Goal: Task Accomplishment & Management: Manage account settings

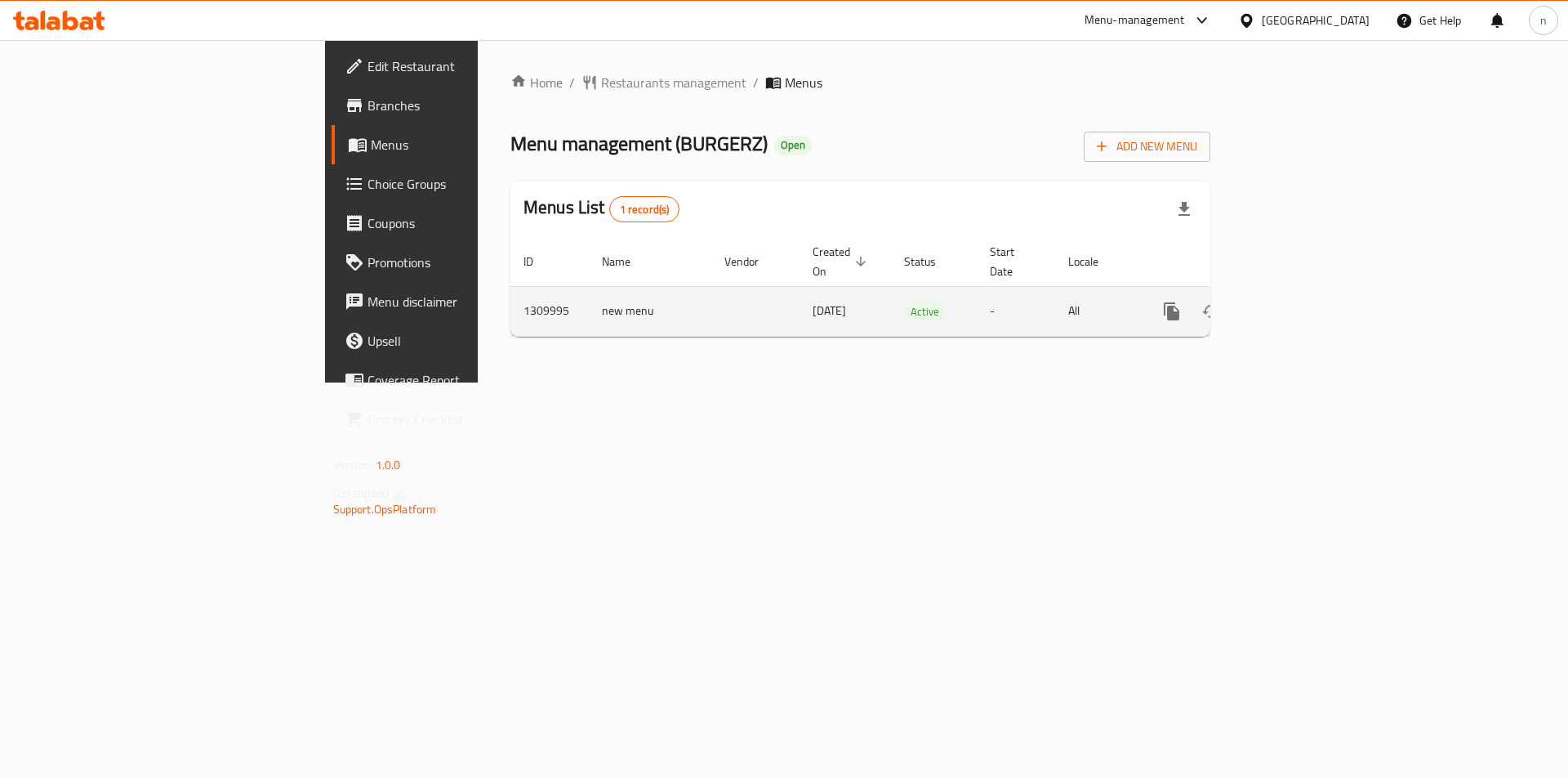
click at [1297, 304] on icon "enhanced table" at bounding box center [1289, 311] width 15 height 15
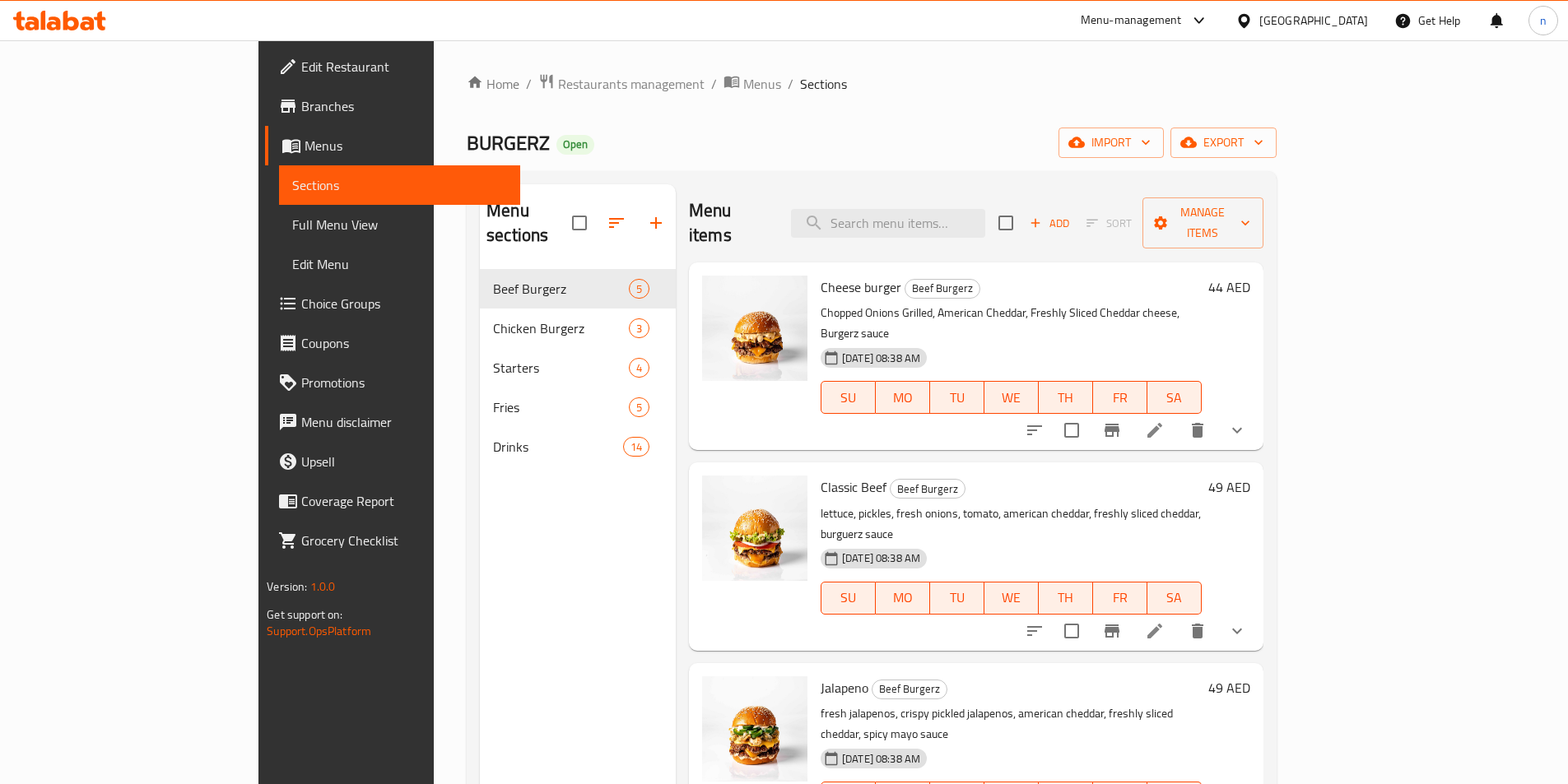
click at [292, 227] on span "Full Menu View" at bounding box center [399, 224] width 214 height 20
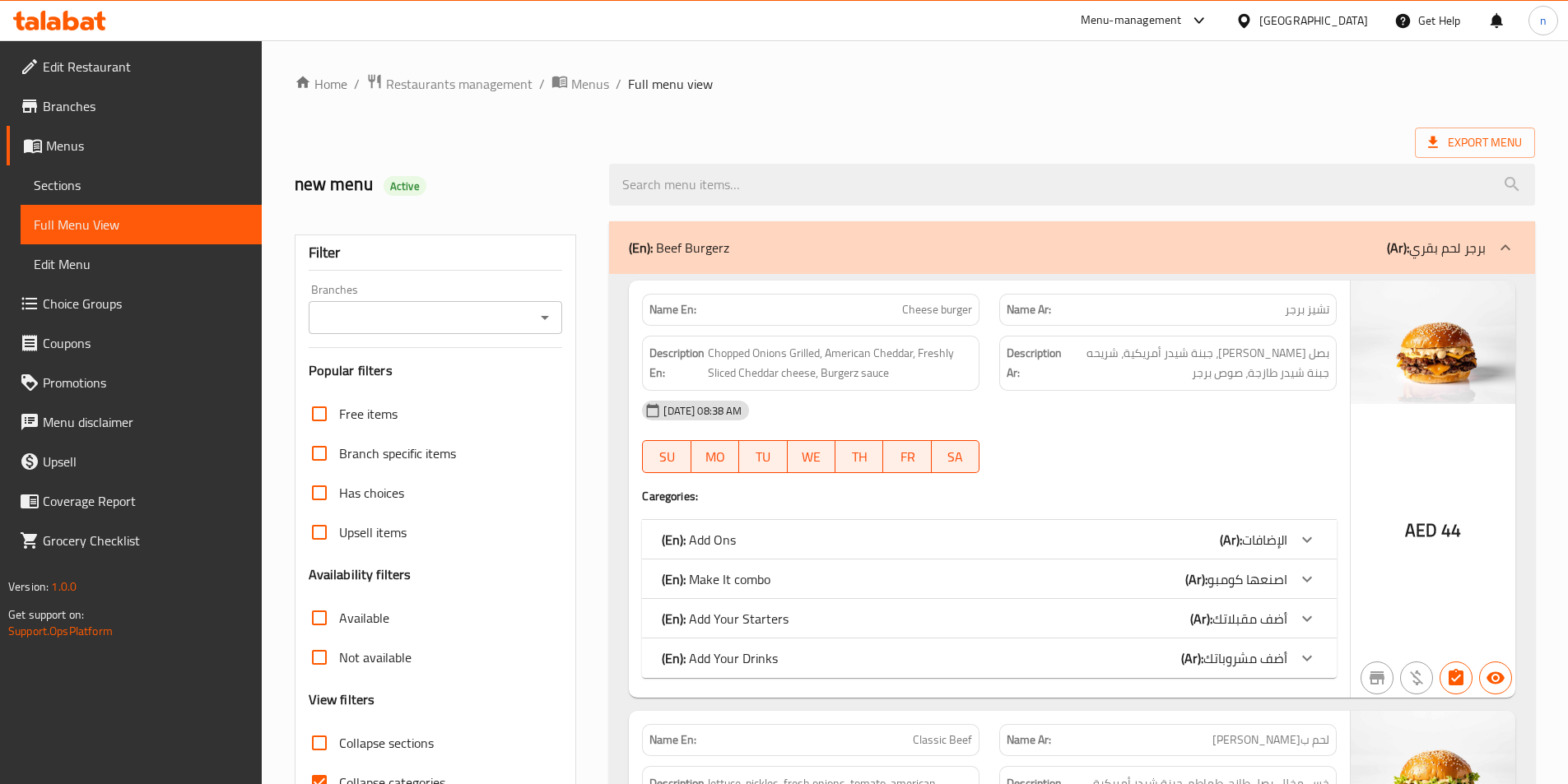
scroll to position [247, 0]
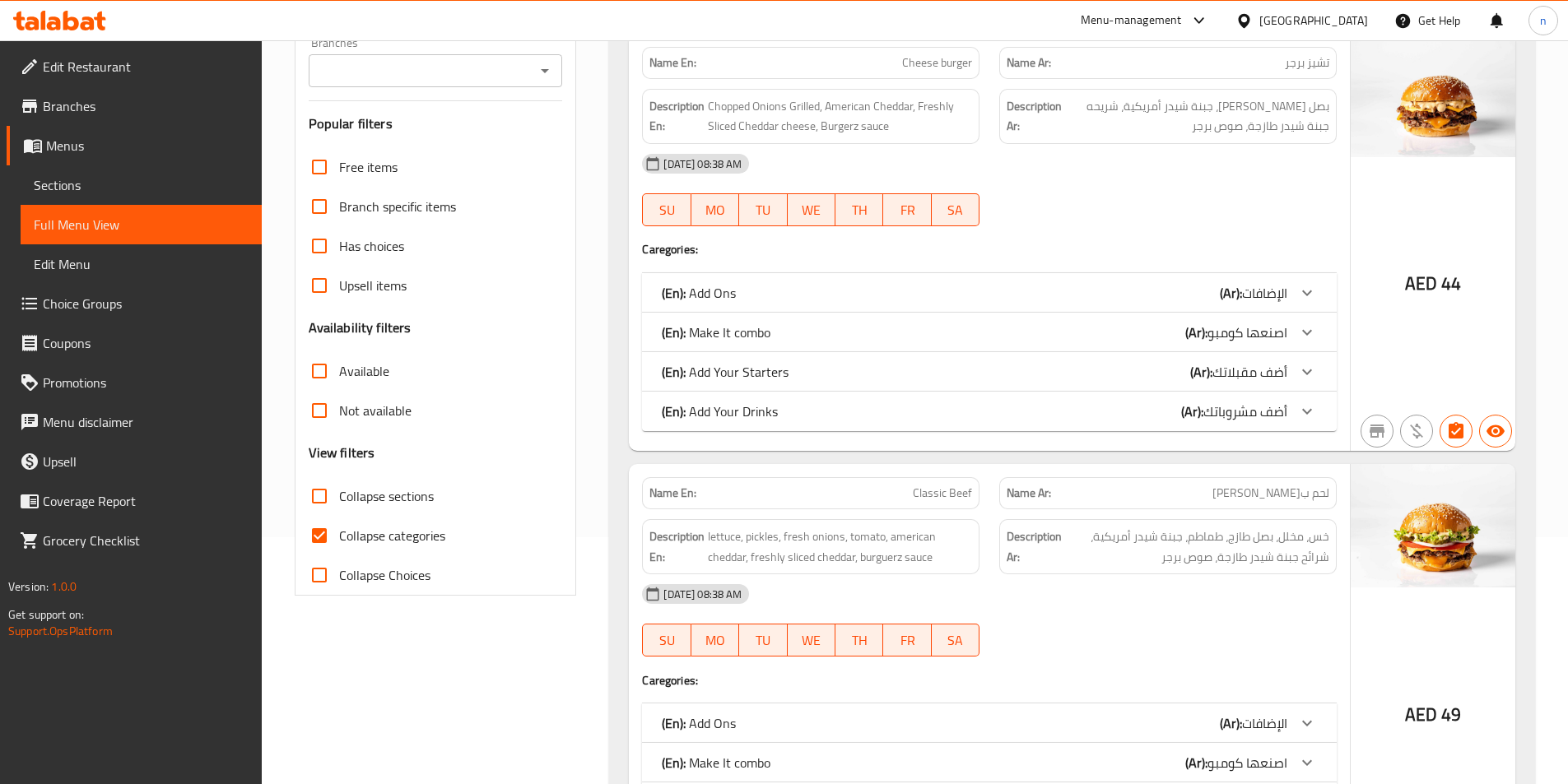
drag, startPoint x: 328, startPoint y: 538, endPoint x: 328, endPoint y: 567, distance: 29.0
click at [328, 538] on input "Collapse categories" at bounding box center [320, 536] width 40 height 40
checkbox input "false"
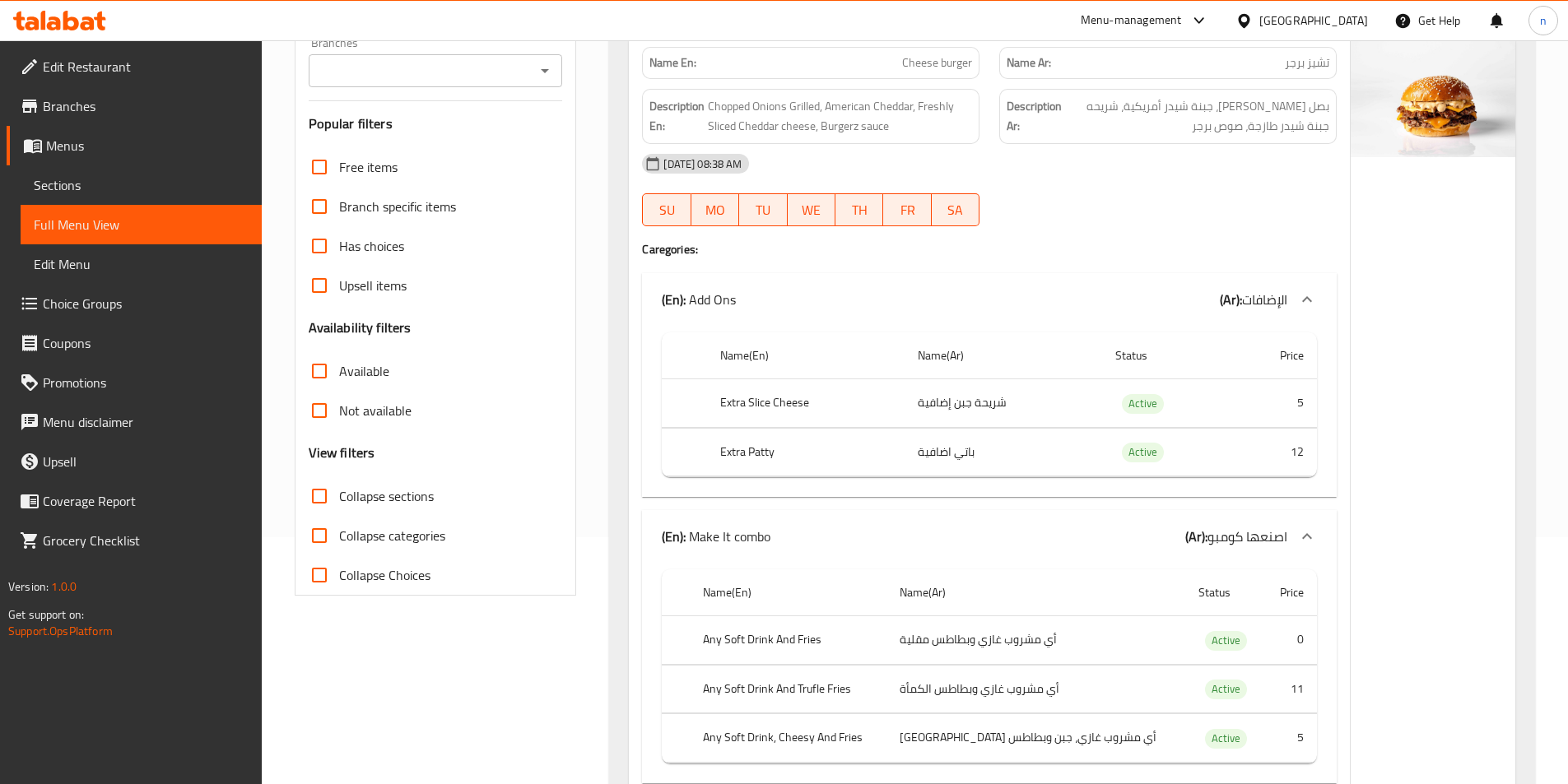
click at [463, 66] on input "Branches" at bounding box center [422, 70] width 217 height 23
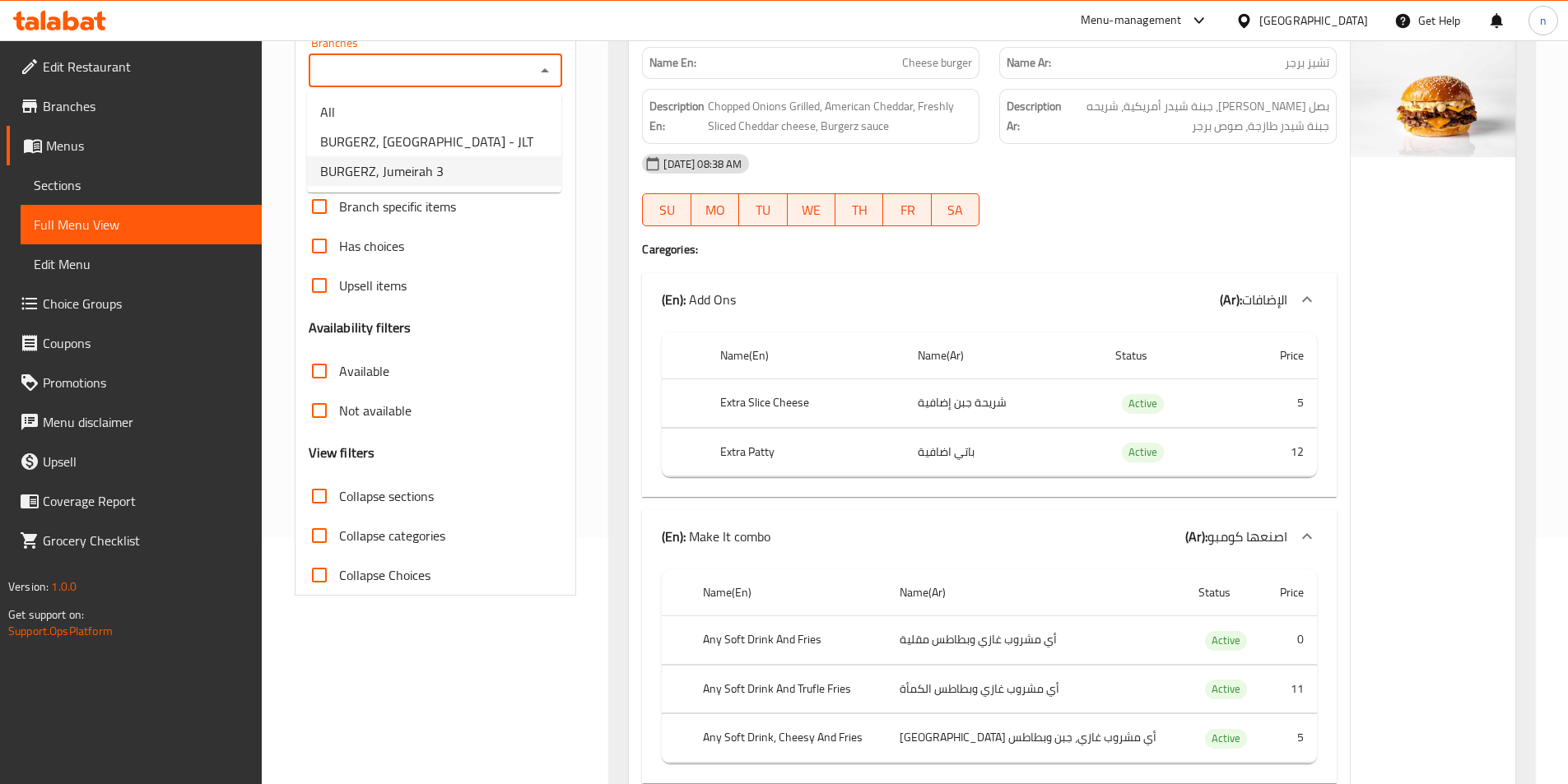
click at [425, 162] on span "BURGERZ, Jumeirah 3" at bounding box center [381, 171] width 123 height 20
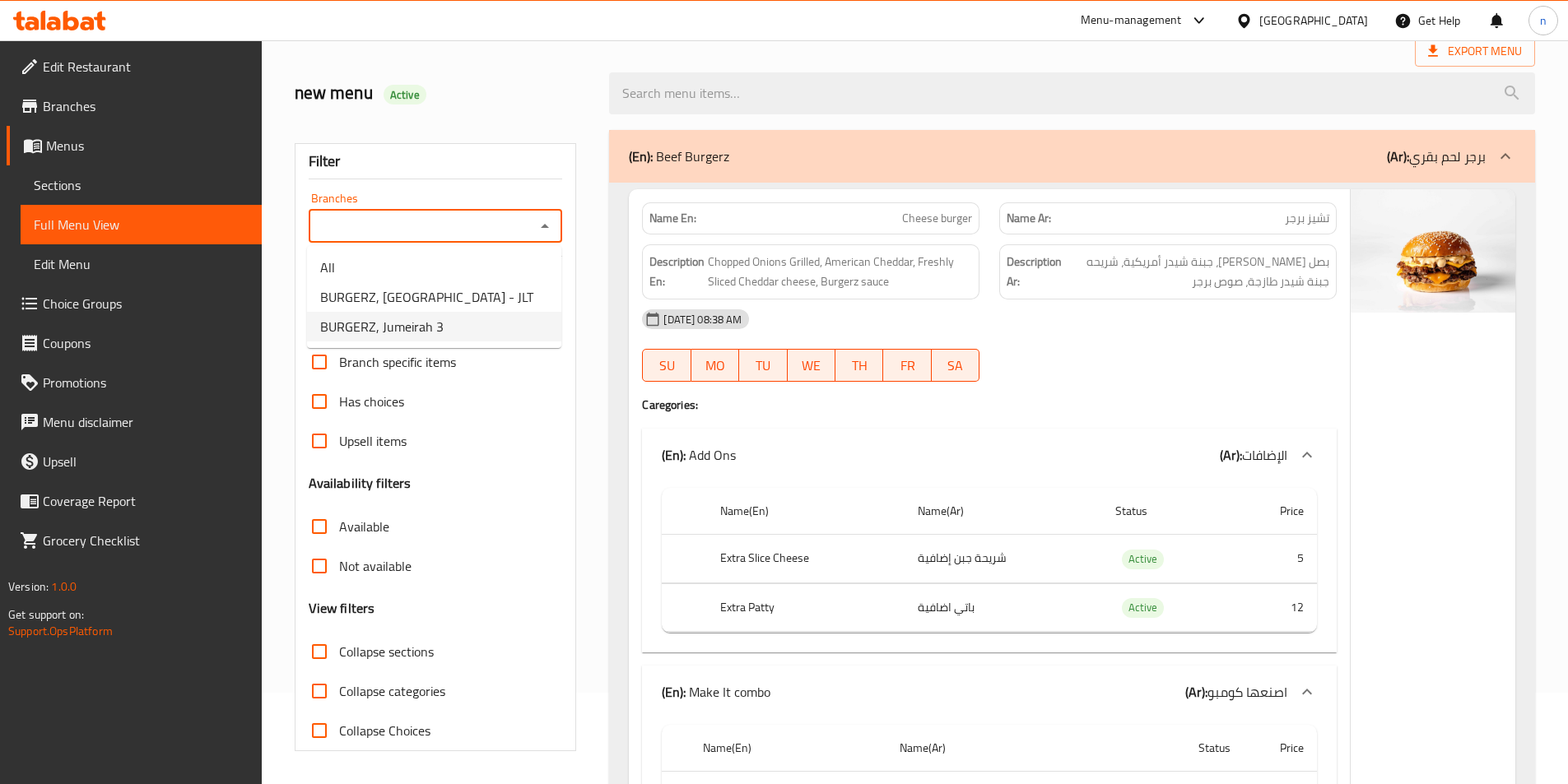
type input "BURGERZ, Jumeirah 3"
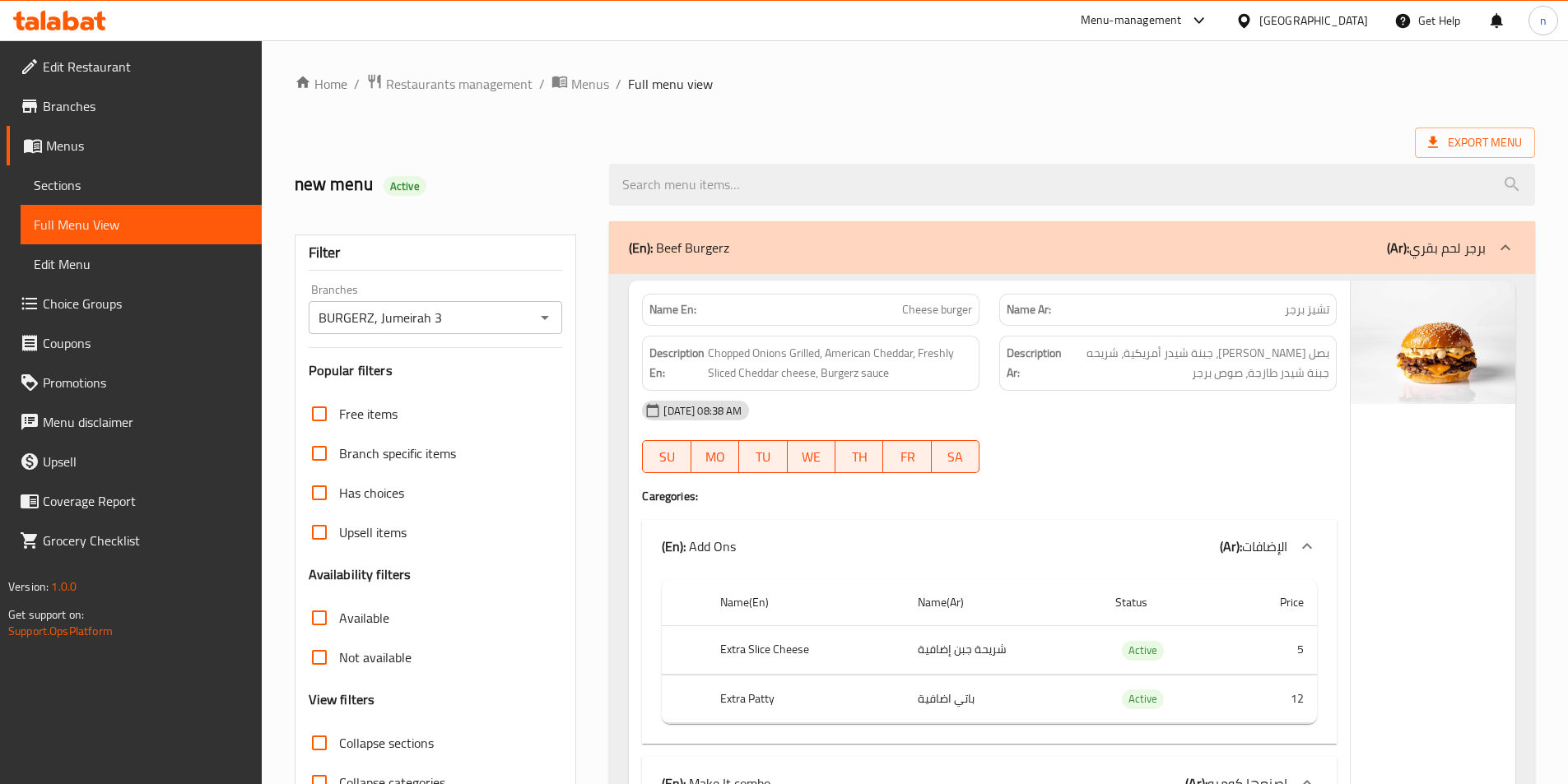
scroll to position [165, 0]
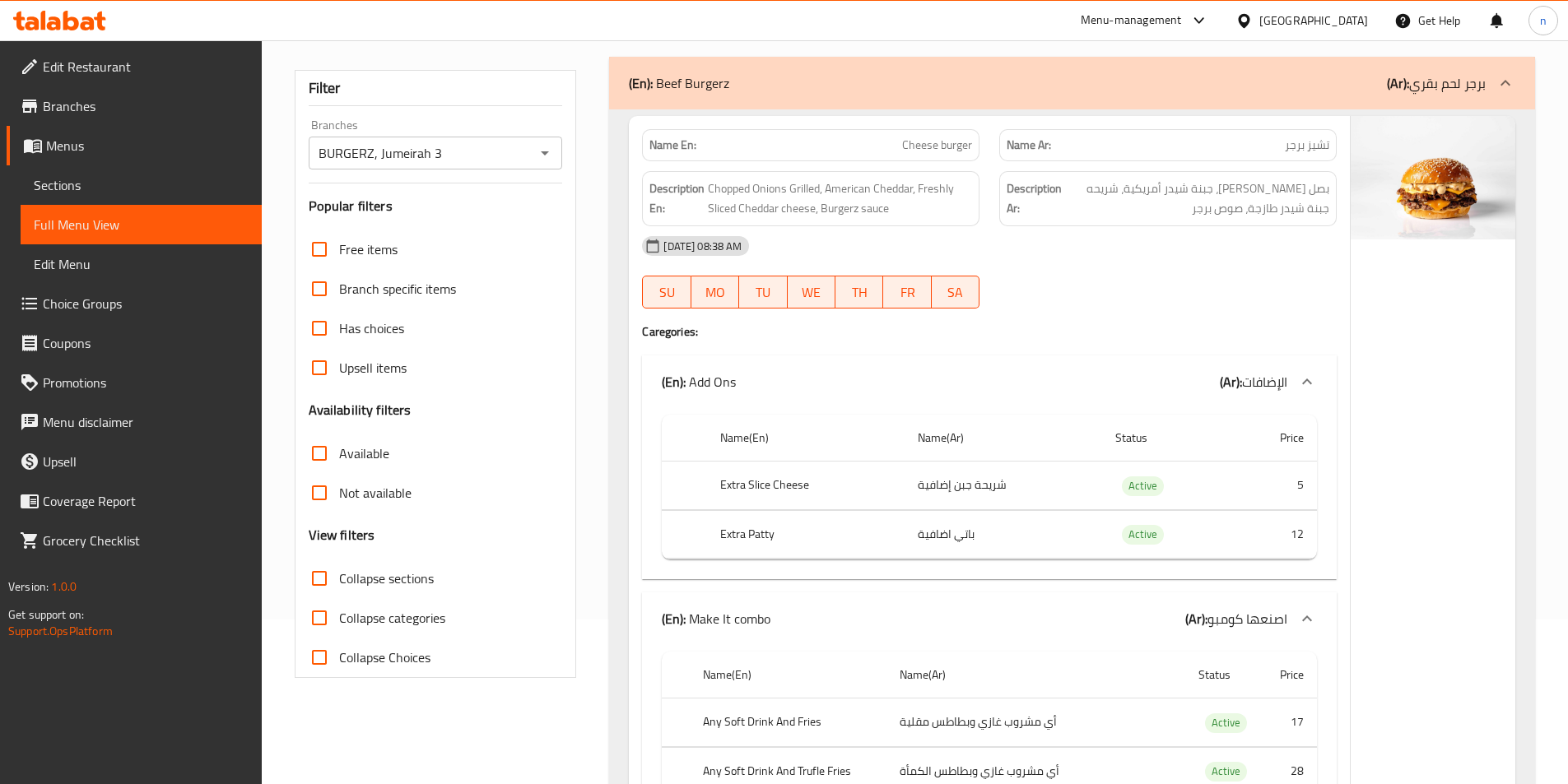
click at [326, 493] on input "Not available" at bounding box center [320, 492] width 40 height 40
checkbox input "true"
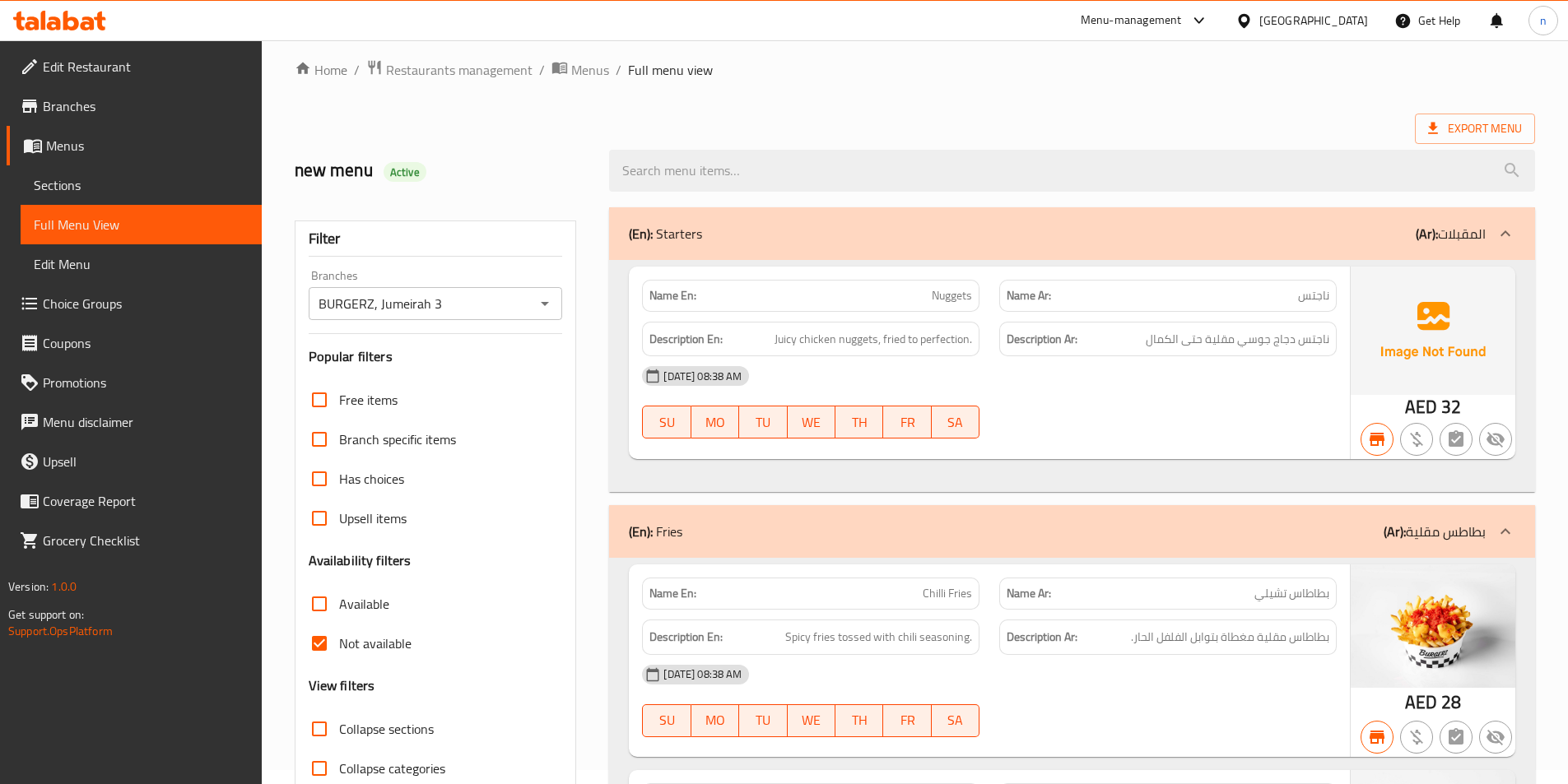
scroll to position [0, 0]
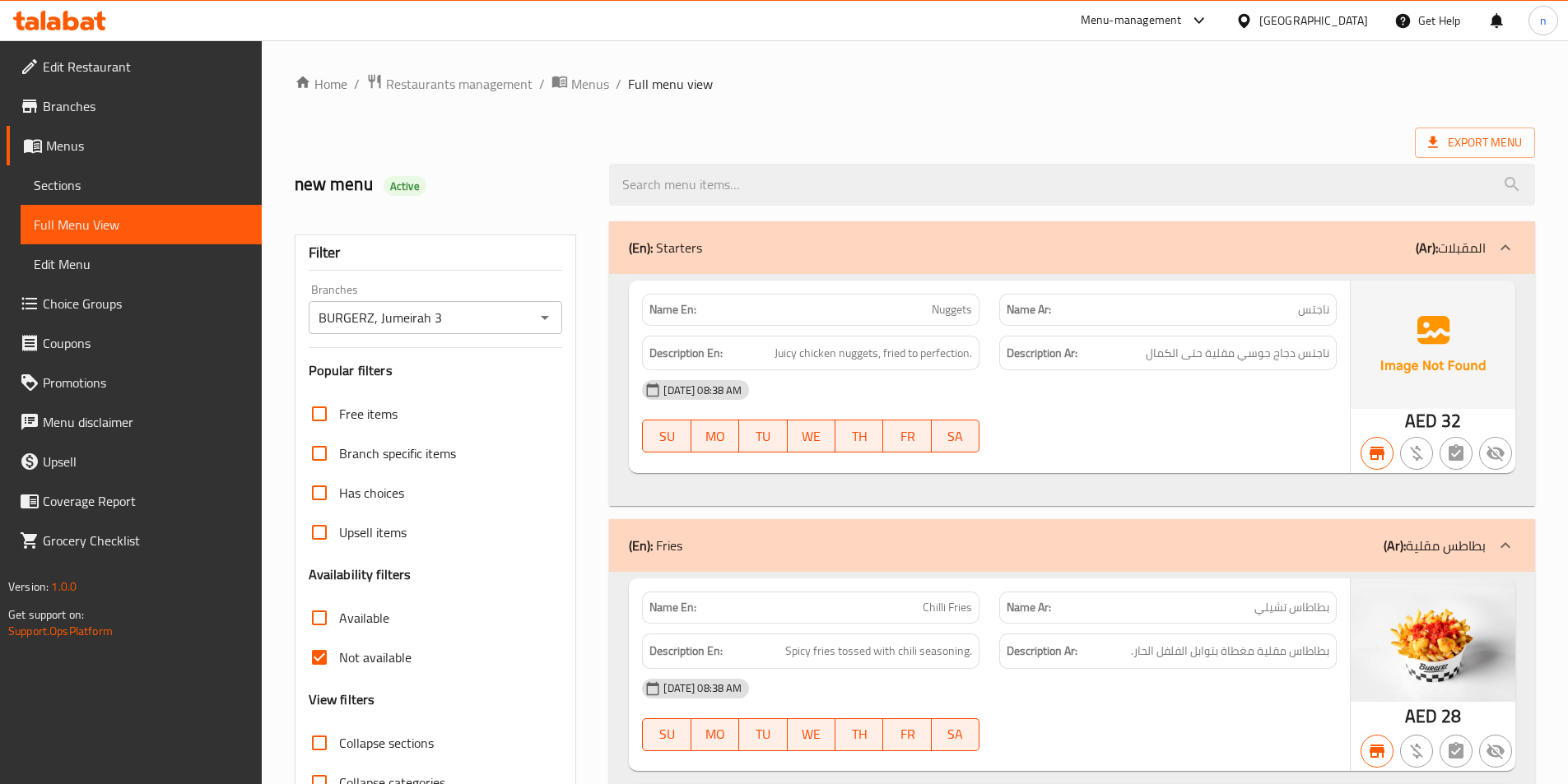
click at [349, 619] on span "Available" at bounding box center [363, 617] width 51 height 20
click at [339, 619] on input "Available" at bounding box center [320, 617] width 40 height 40
checkbox input "true"
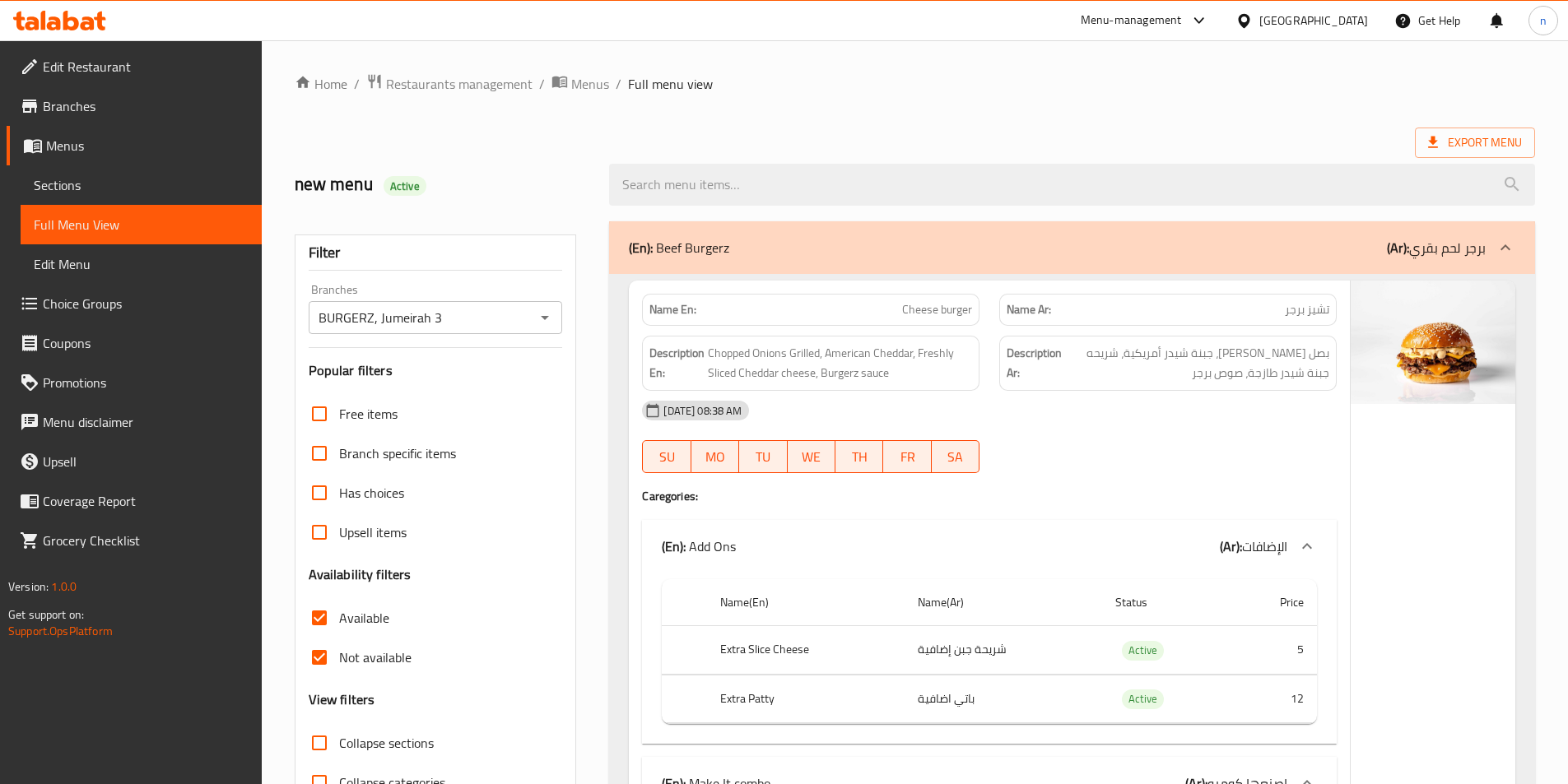
click at [340, 660] on span "Not available" at bounding box center [374, 657] width 72 height 20
click at [339, 660] on input "Not available" at bounding box center [320, 657] width 40 height 40
checkbox input "false"
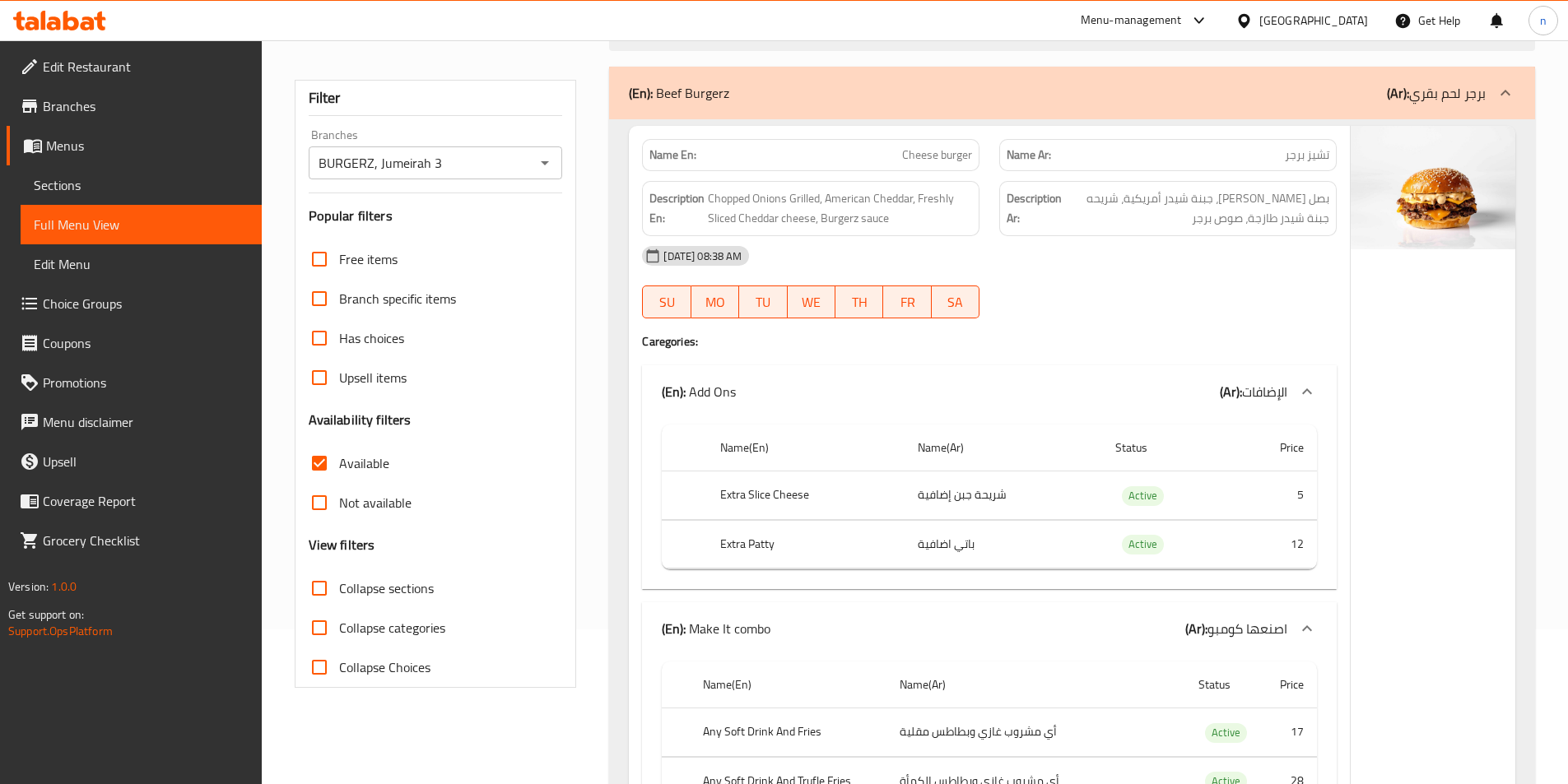
scroll to position [328, 0]
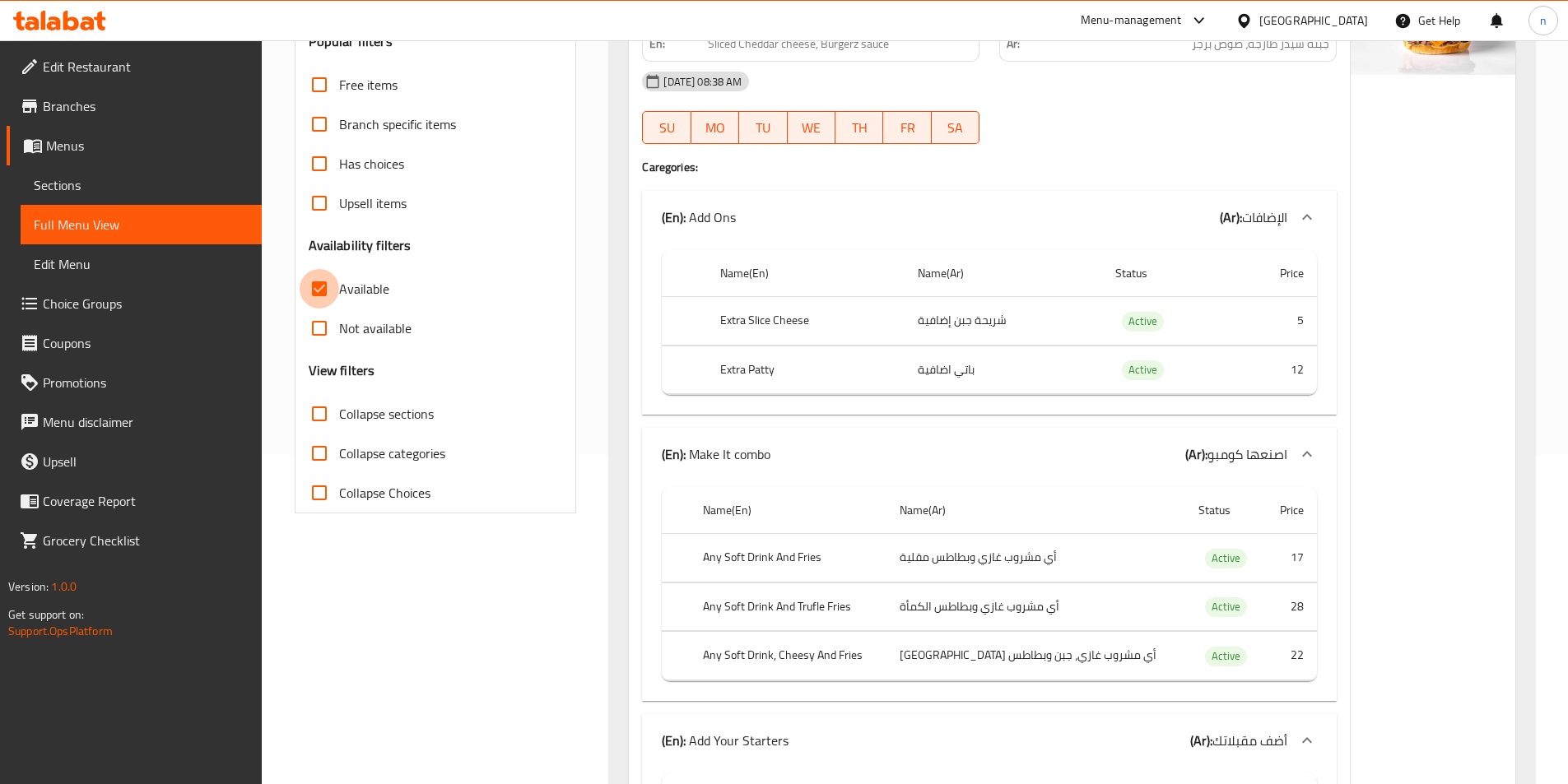
click at [325, 281] on input "Available" at bounding box center [320, 289] width 40 height 40
checkbox input "false"
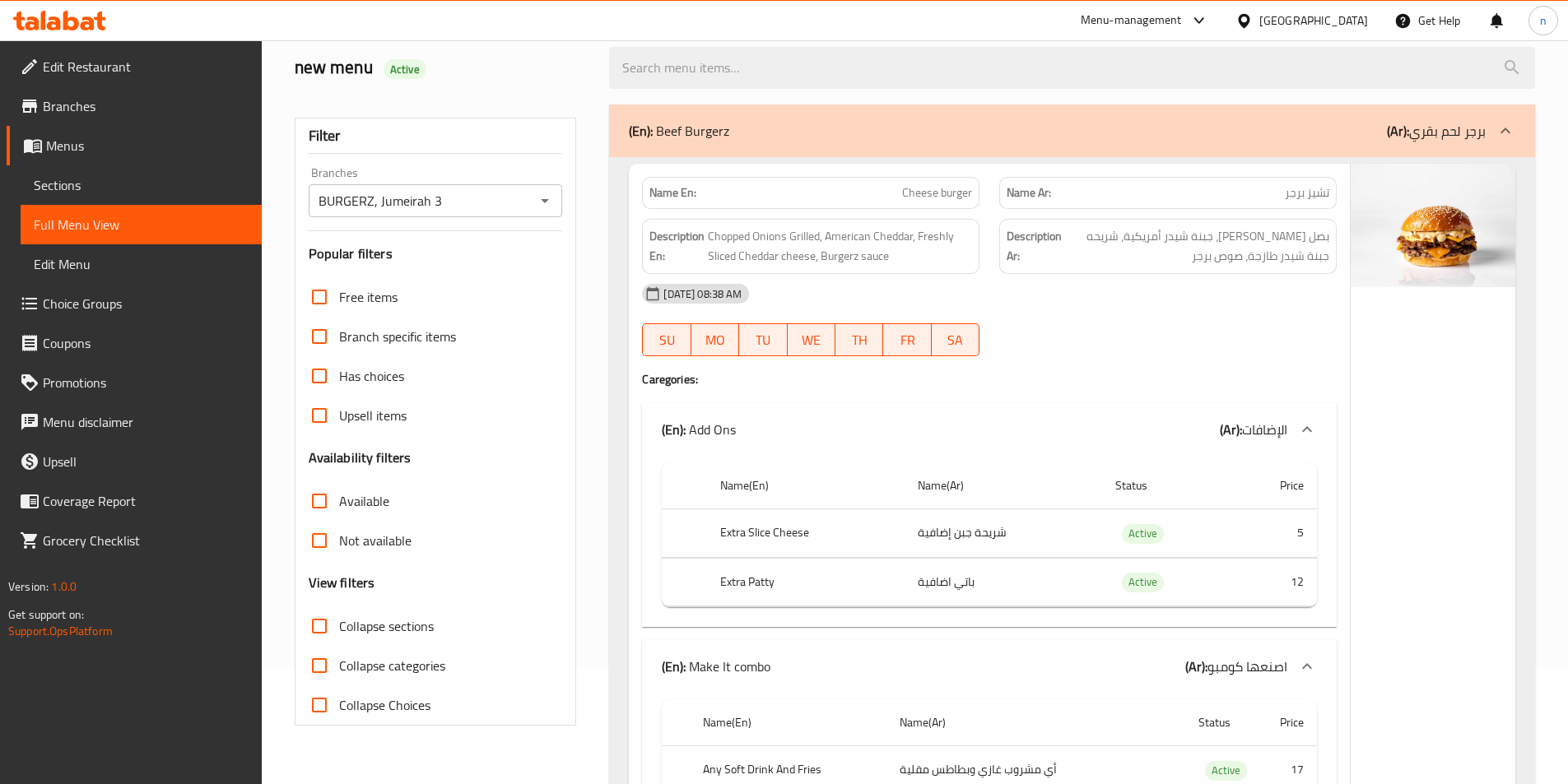
scroll to position [0, 0]
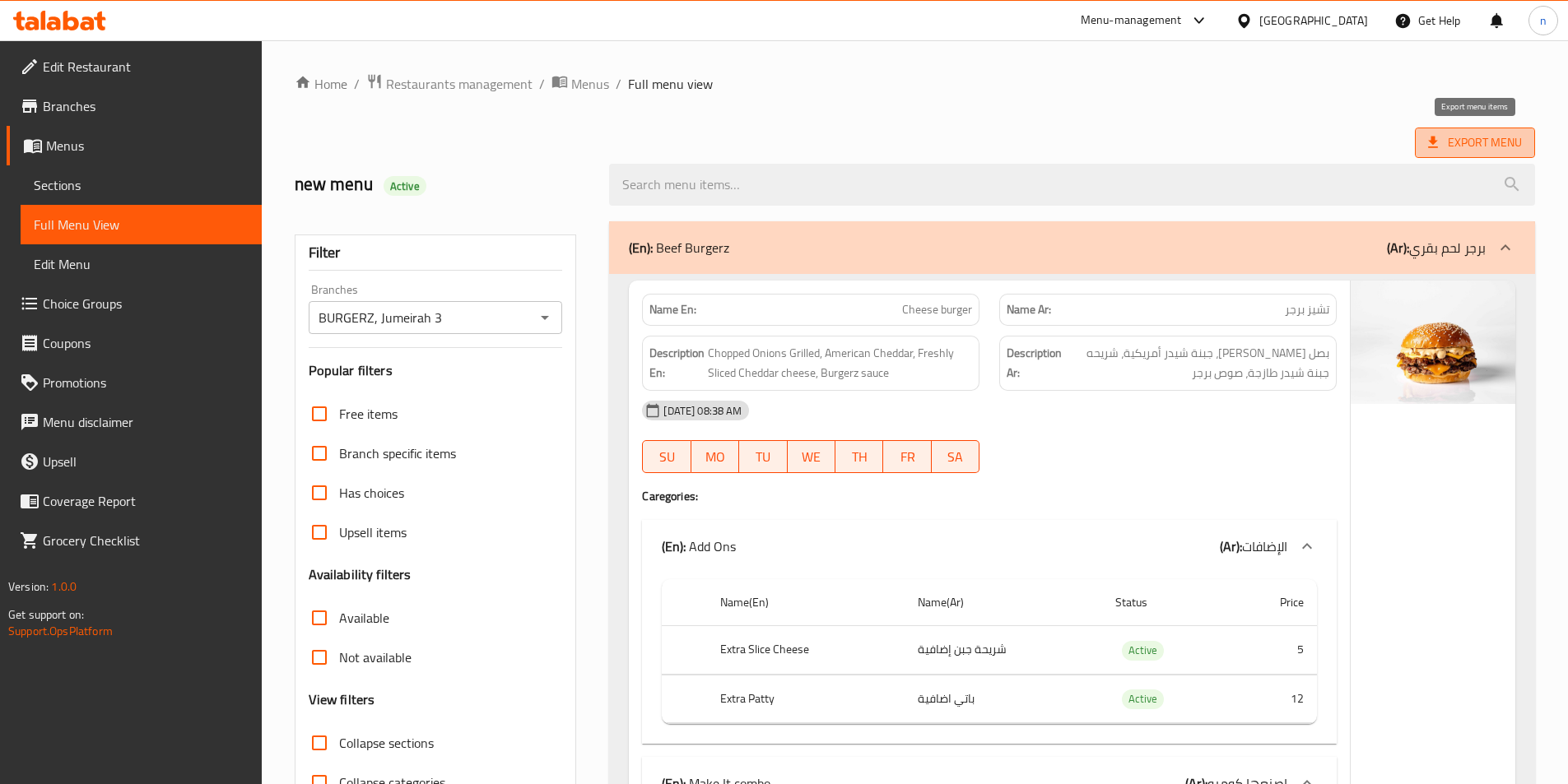
click at [1482, 138] on span "Export Menu" at bounding box center [1475, 142] width 93 height 21
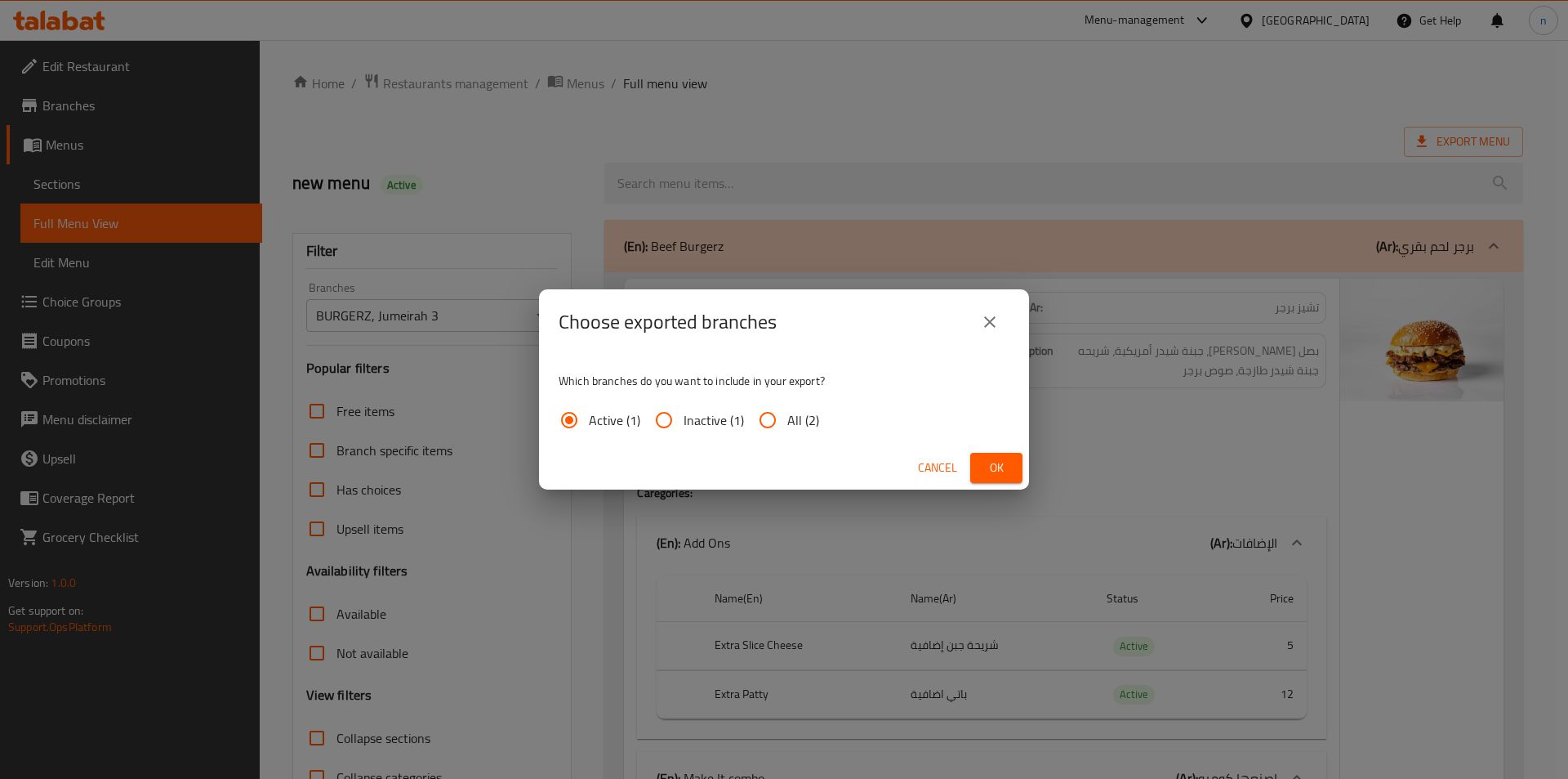
click at [793, 412] on span "All (2)" at bounding box center [803, 420] width 32 height 20
click at [787, 412] on input "All (2)" at bounding box center [768, 420] width 39 height 39
radio input "true"
click at [997, 468] on span "Ok" at bounding box center [996, 467] width 27 height 21
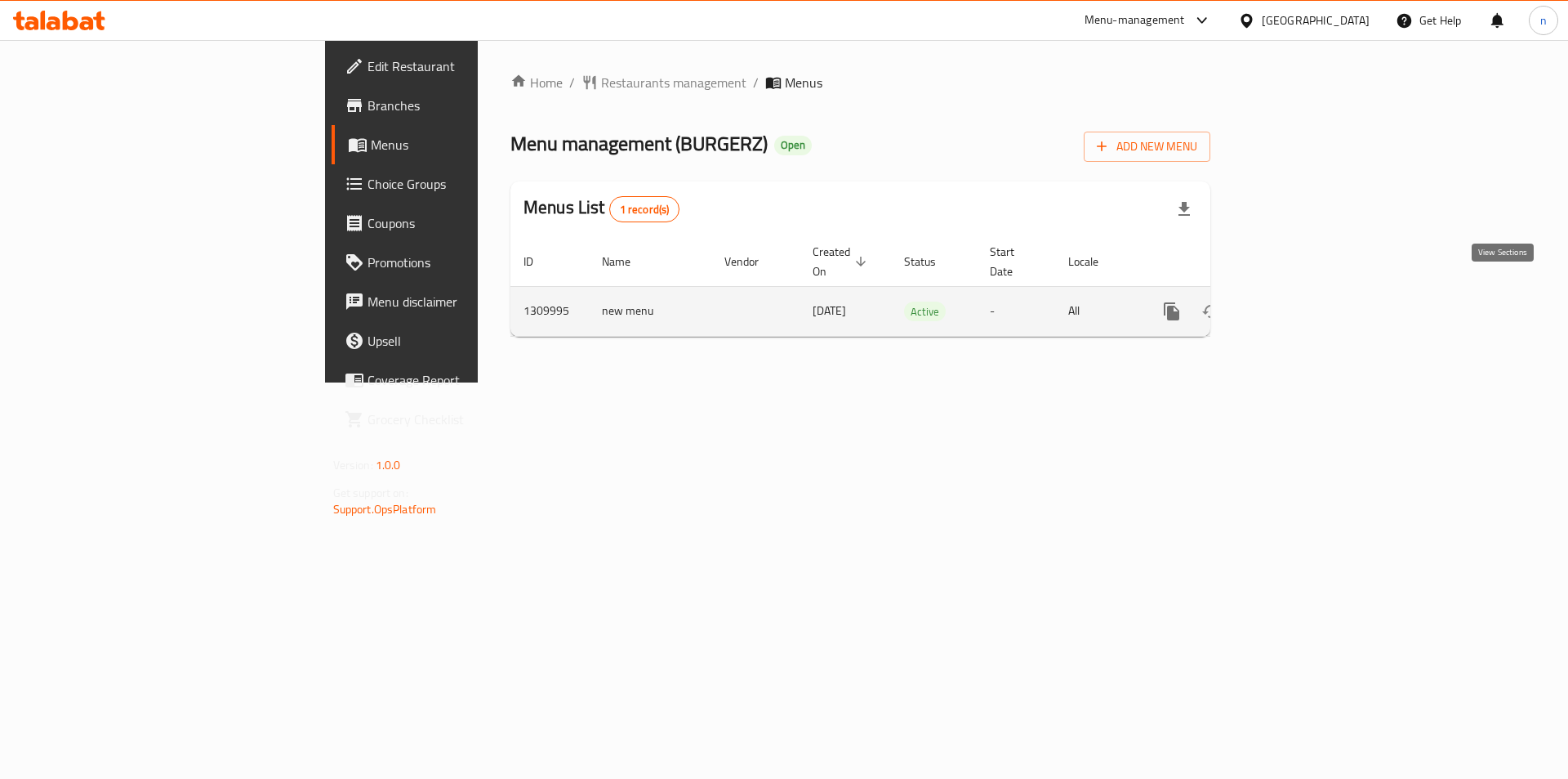
click at [1299, 302] on icon "enhanced table" at bounding box center [1289, 312] width 20 height 20
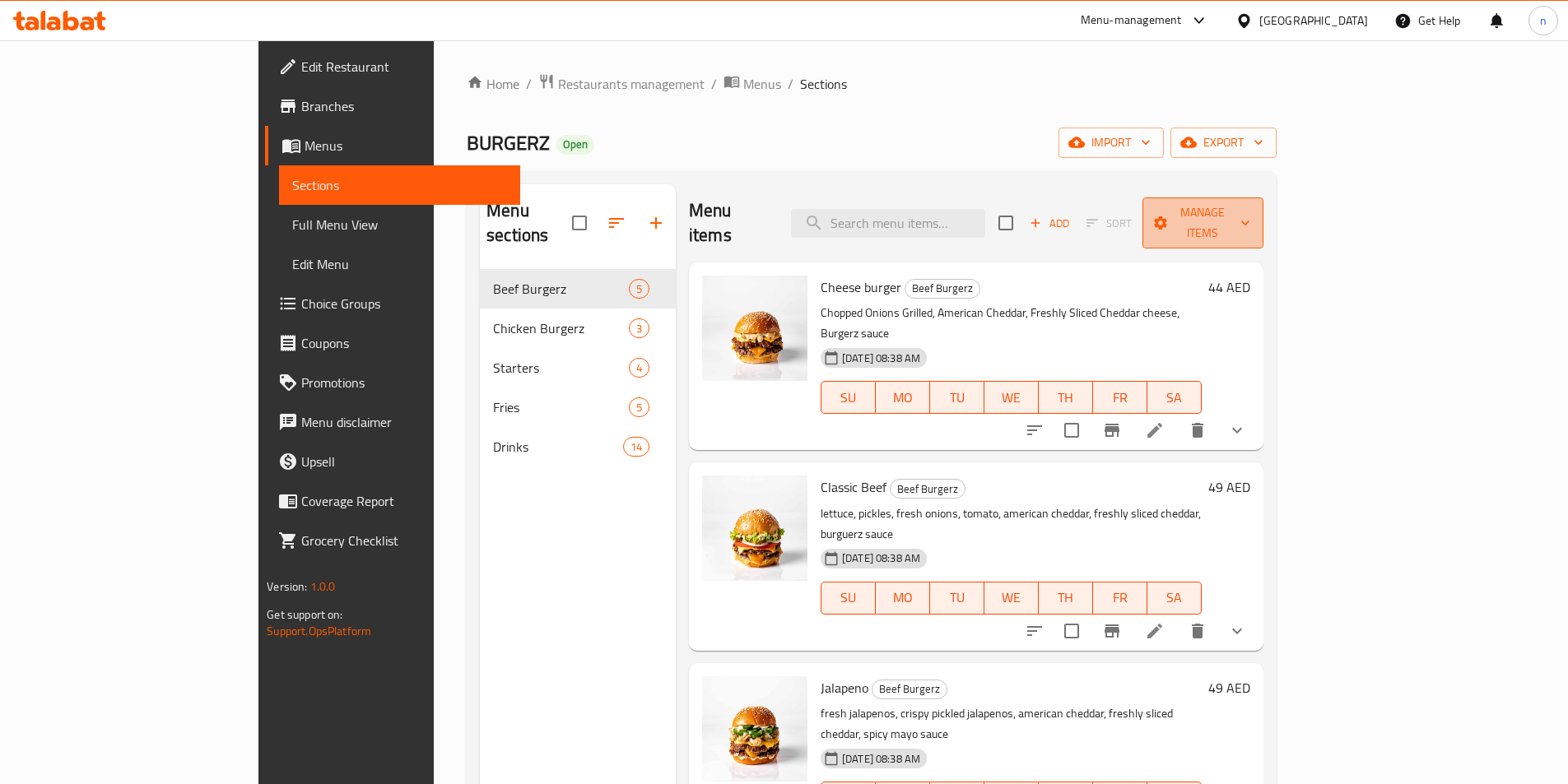
click at [1250, 218] on span "Manage items" at bounding box center [1202, 222] width 94 height 41
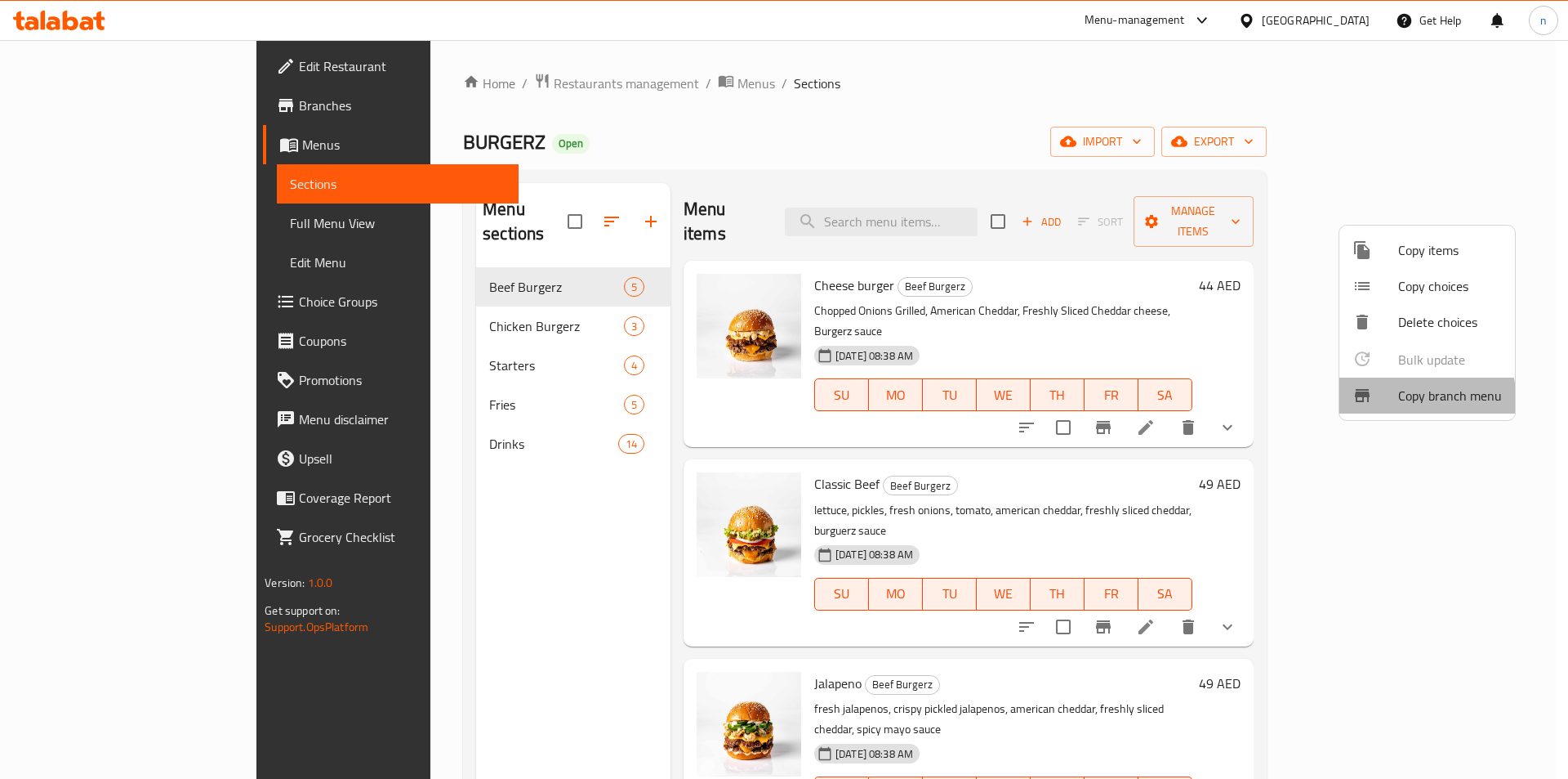
click at [1400, 402] on span "Copy branch menu" at bounding box center [1450, 395] width 103 height 20
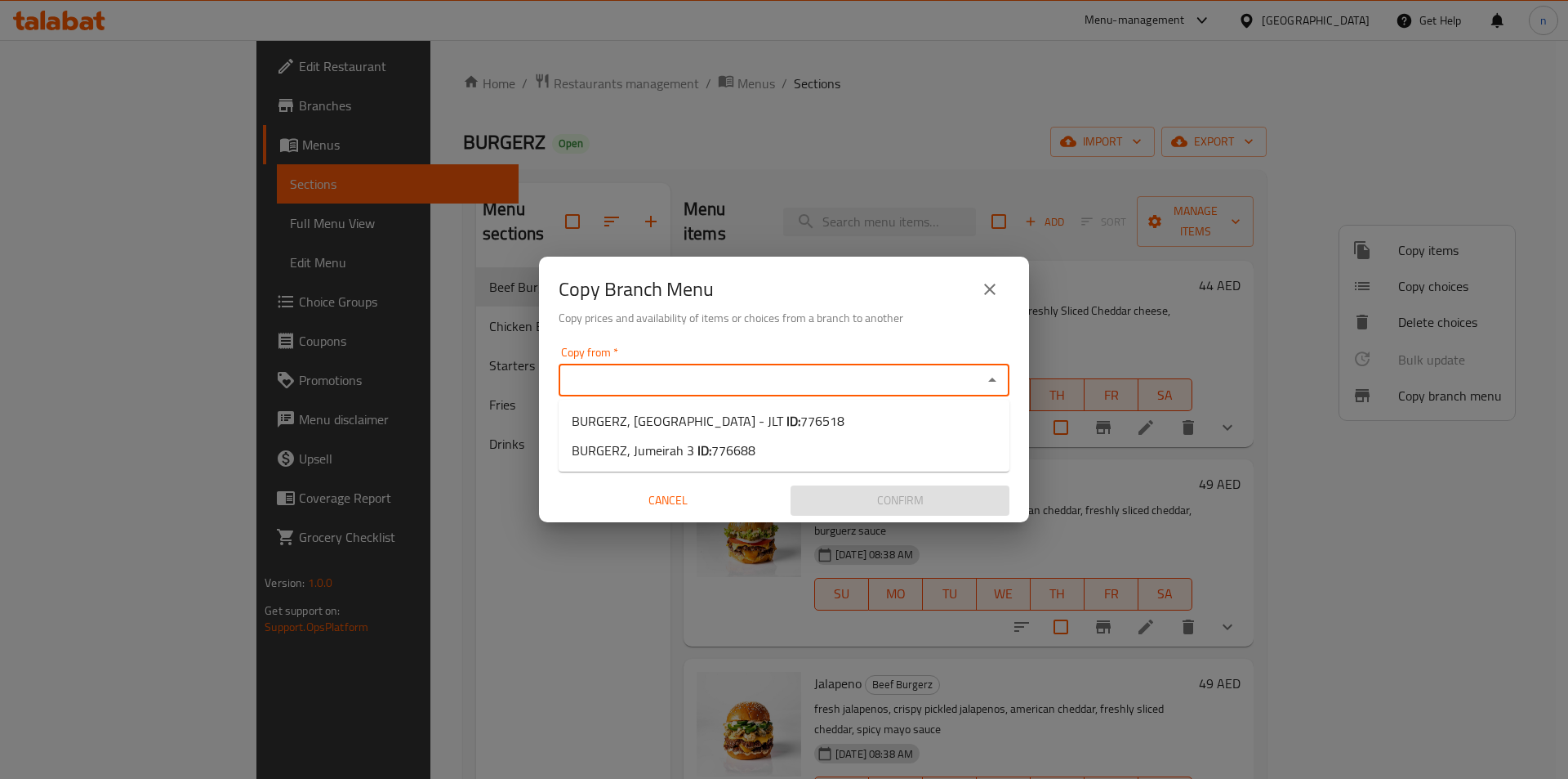
click at [650, 387] on input "Copy from   *" at bounding box center [771, 380] width 414 height 23
click at [731, 417] on span "BURGERZ, [GEOGRAPHIC_DATA] - JLT ID: 776518" at bounding box center [708, 421] width 273 height 20
type input "BURGERZ, [GEOGRAPHIC_DATA] - JLT"
click at [695, 429] on div "Copy to *" at bounding box center [784, 443] width 450 height 33
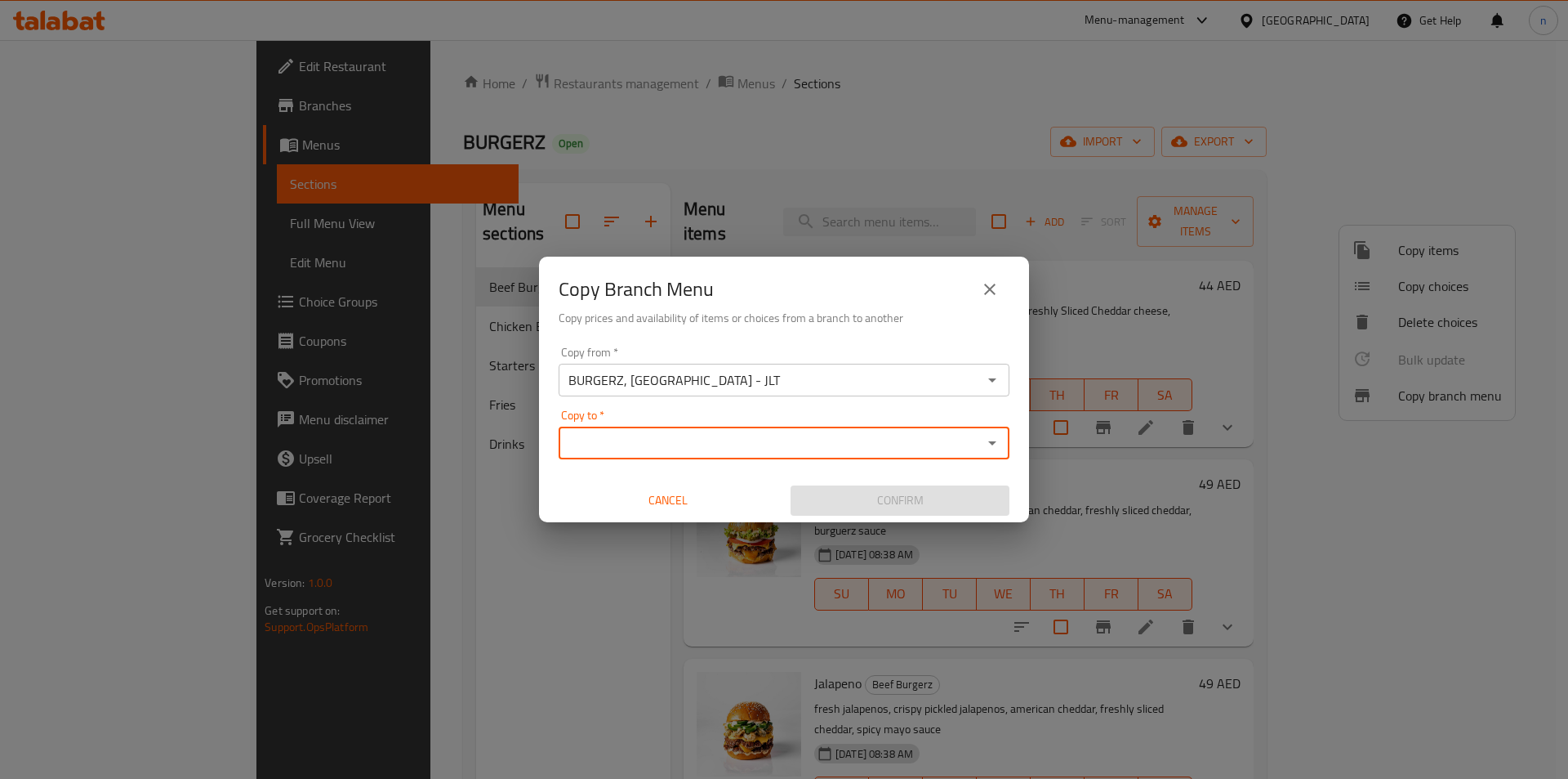
click at [992, 442] on icon "Open" at bounding box center [992, 443] width 8 height 4
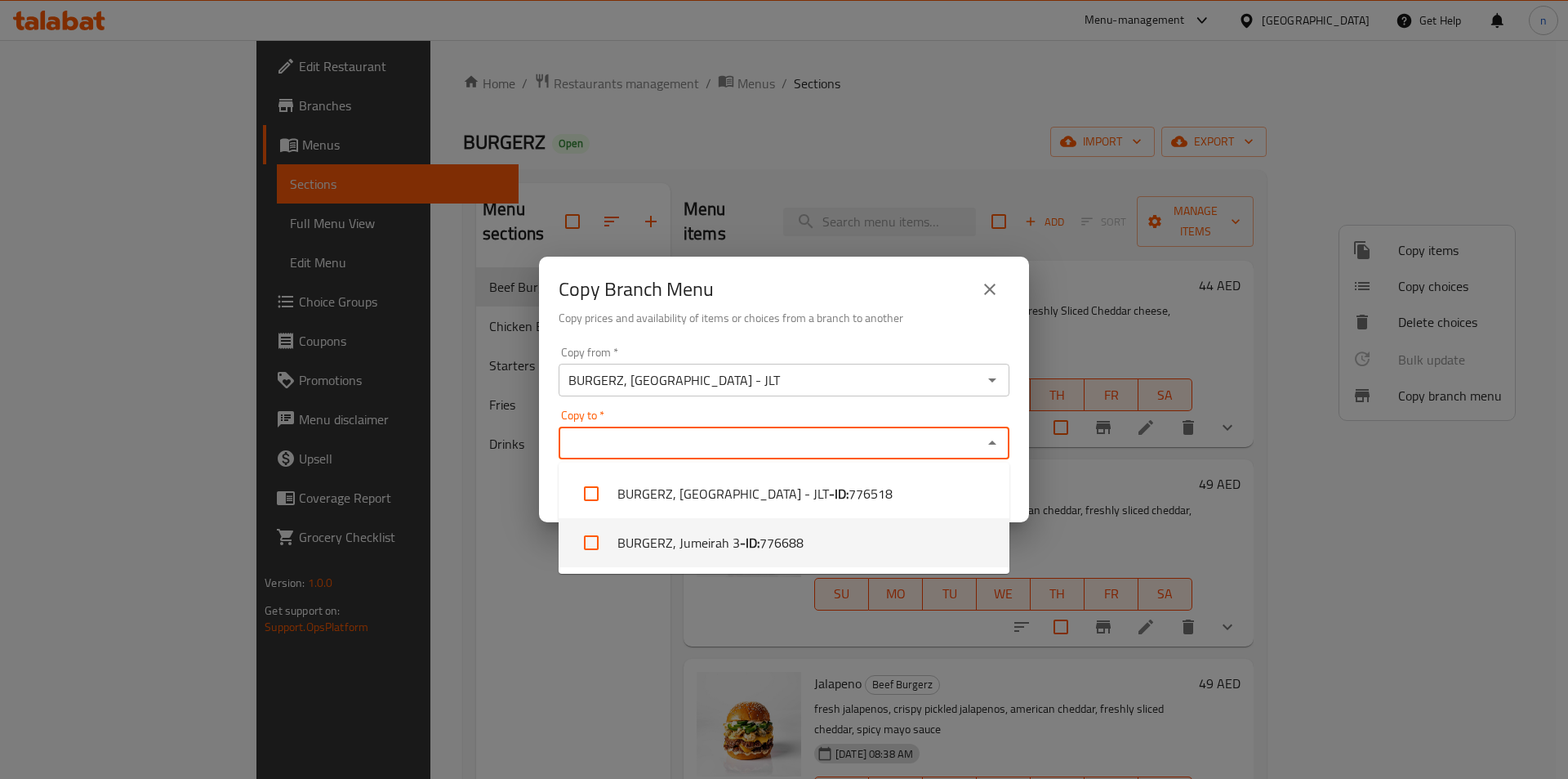
click at [712, 535] on li "BURGERZ, Jumeirah 3 - ID: 776688" at bounding box center [784, 542] width 450 height 49
checkbox input "true"
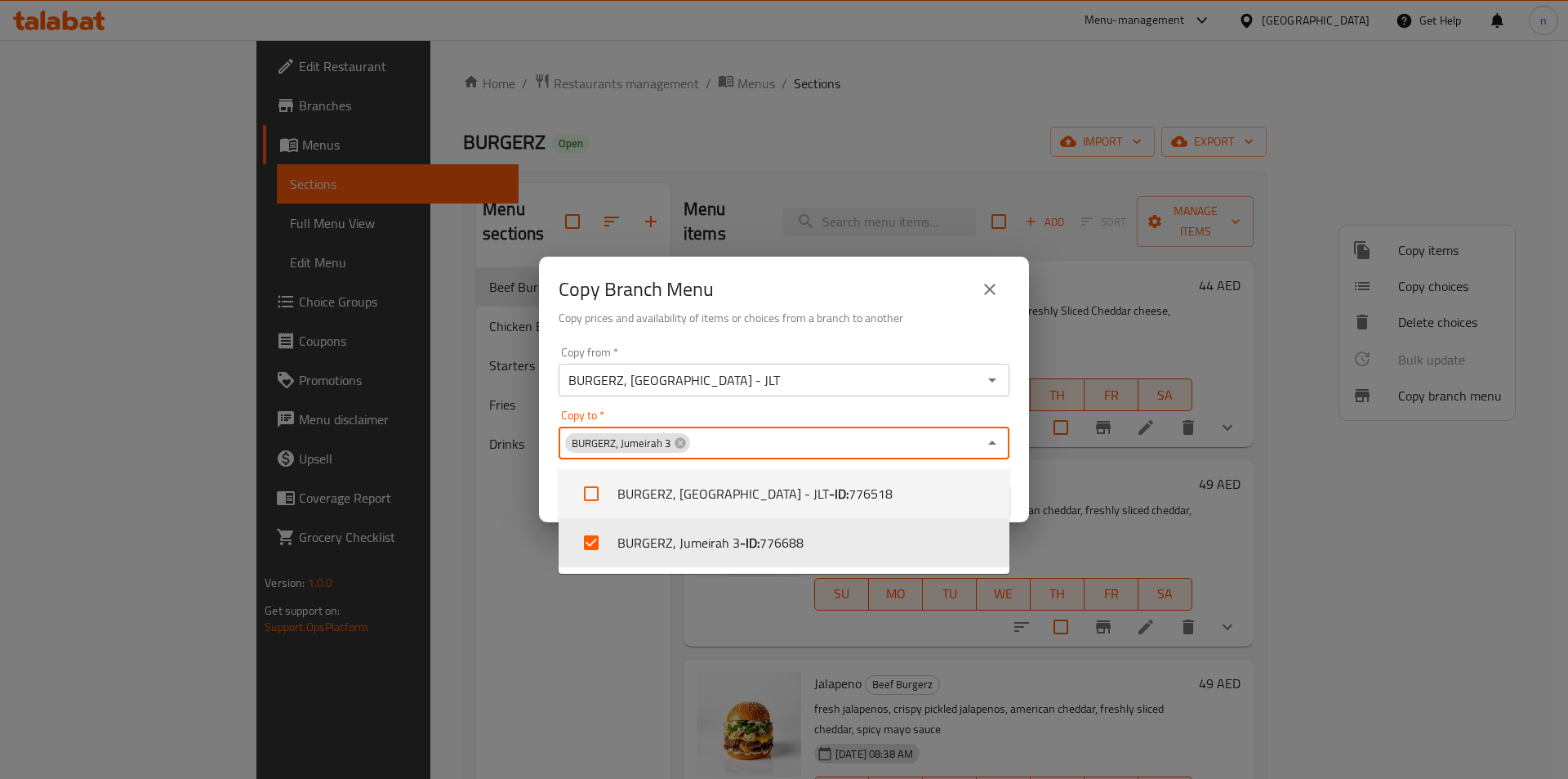
click at [1015, 413] on div "Copy from   * BURGERZ, [GEOGRAPHIC_DATA] - JLT Copy from * Copy to   * BURGERZ,…" at bounding box center [784, 431] width 490 height 182
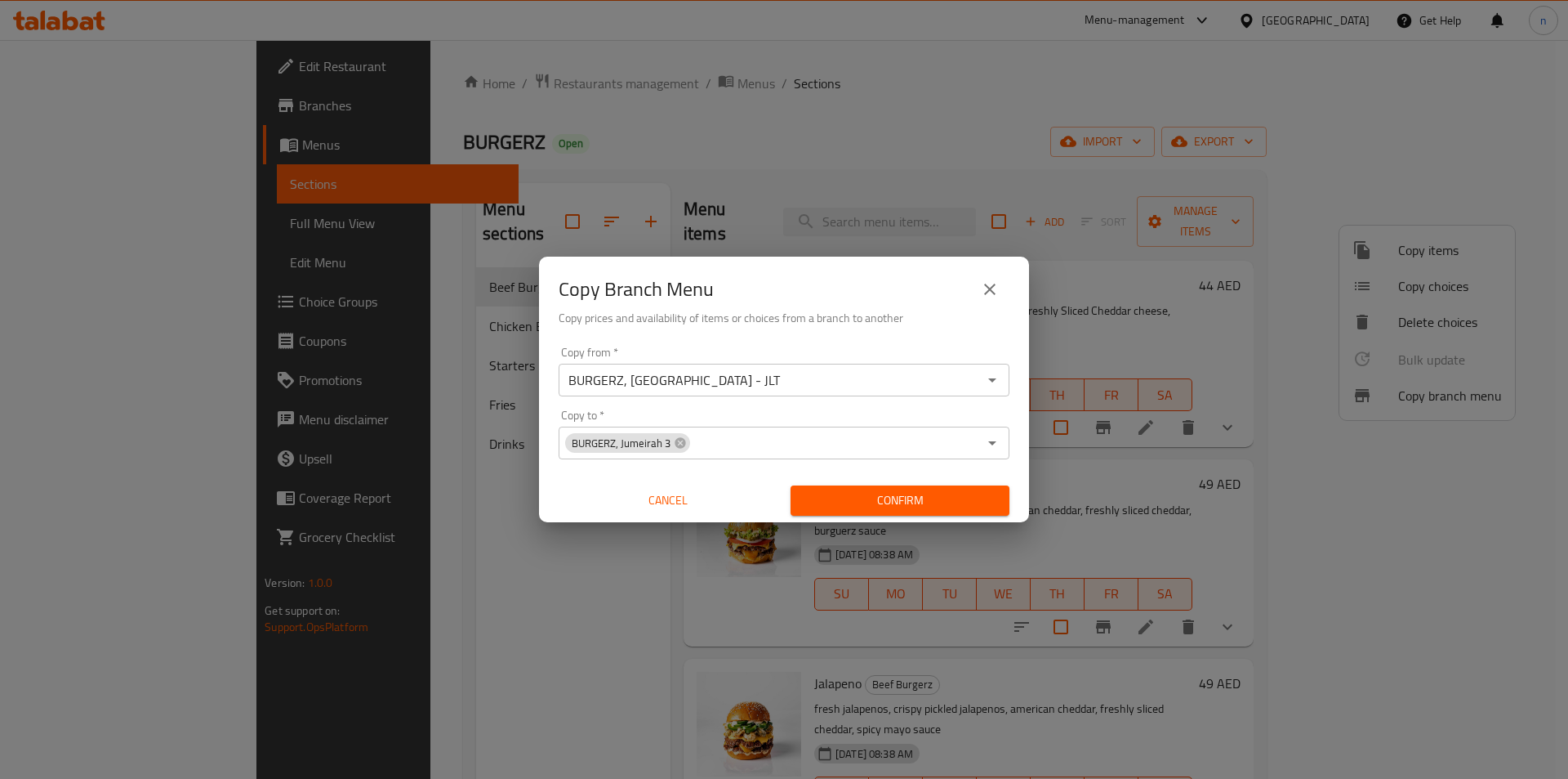
click at [966, 502] on span "Confirm" at bounding box center [900, 500] width 193 height 21
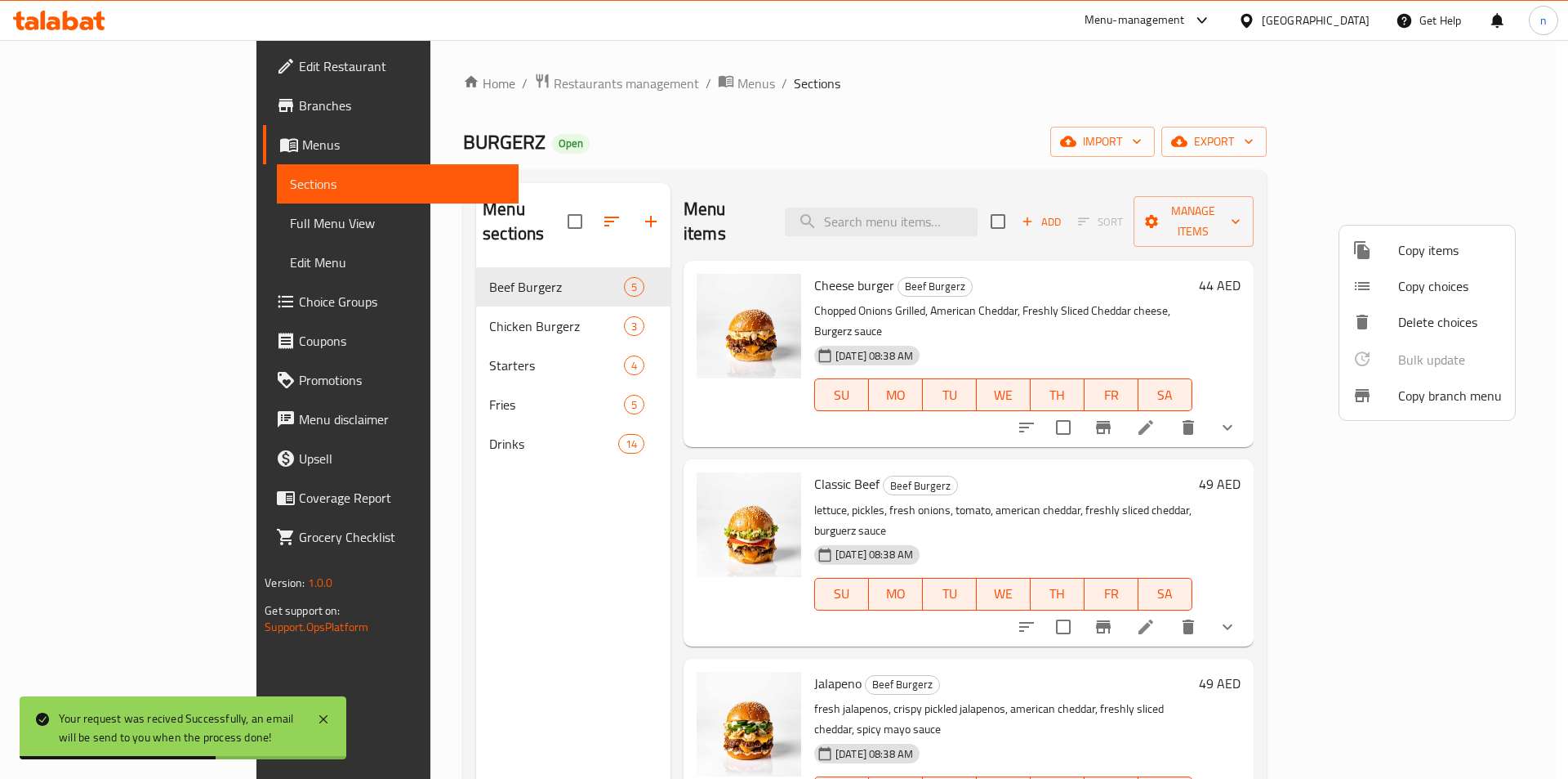
click at [90, 236] on div at bounding box center [784, 390] width 1568 height 779
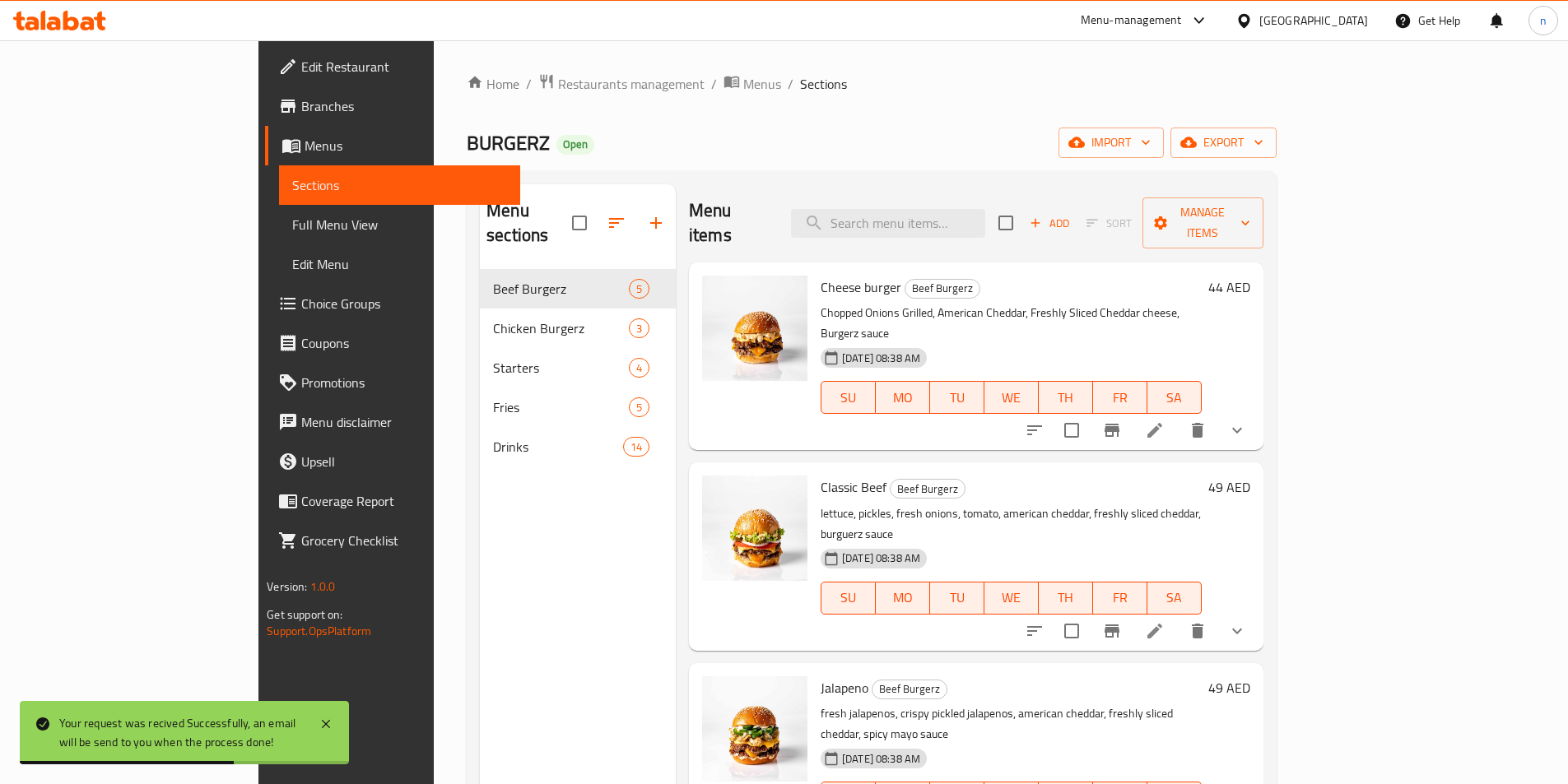
click at [292, 227] on span "Full Menu View" at bounding box center [399, 224] width 214 height 20
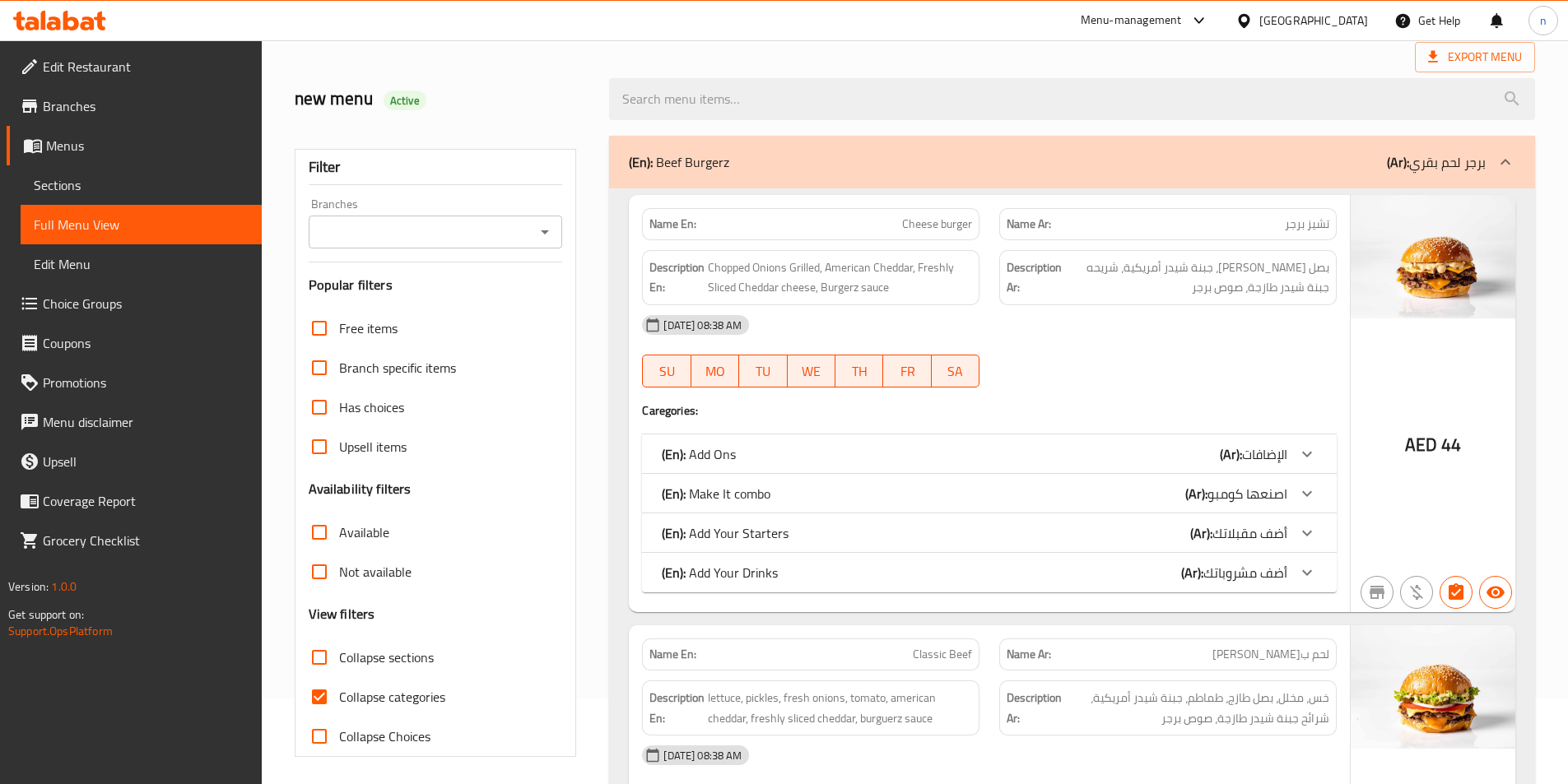
scroll to position [247, 0]
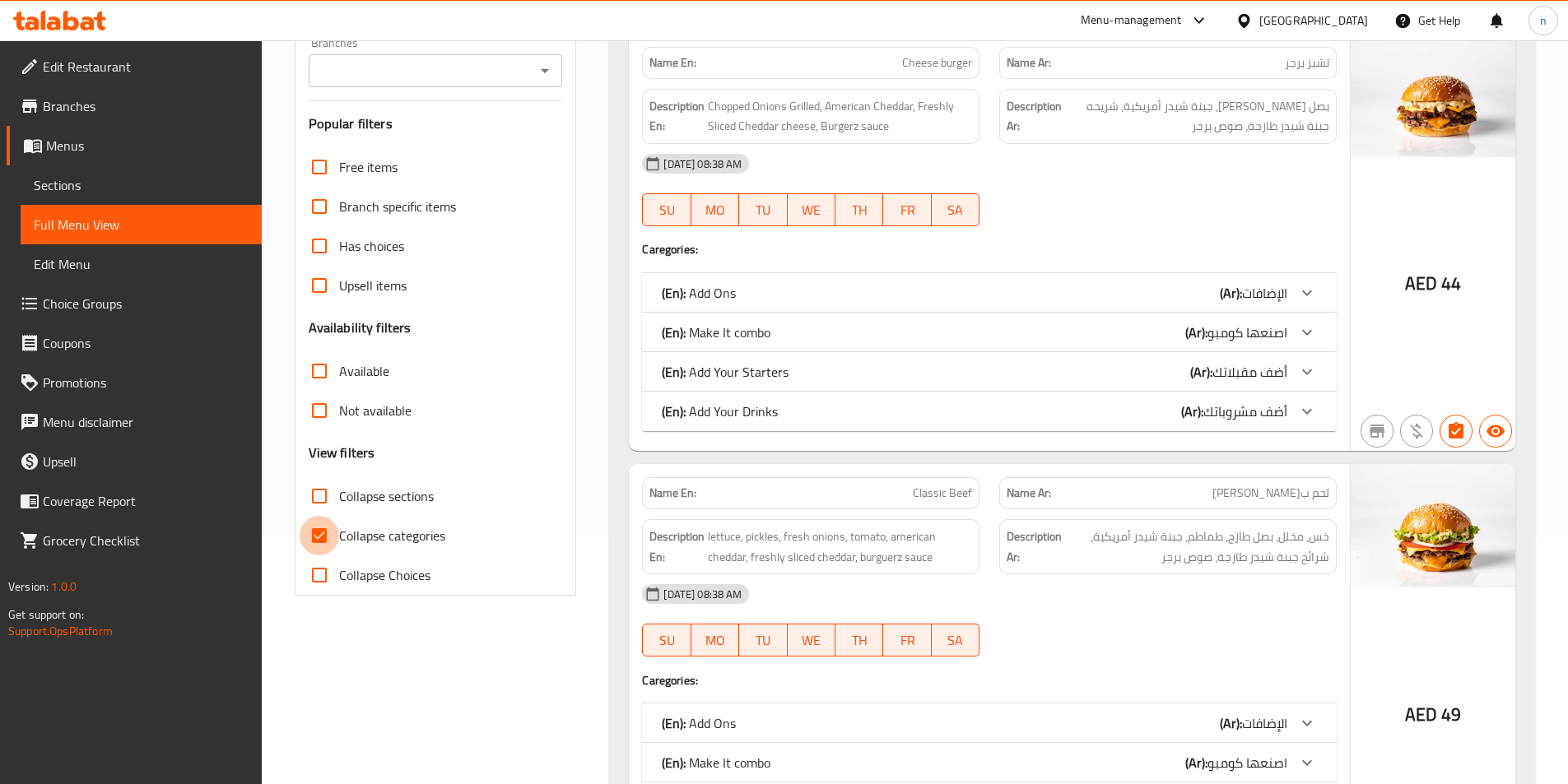
click at [322, 532] on input "Collapse categories" at bounding box center [320, 536] width 40 height 40
checkbox input "false"
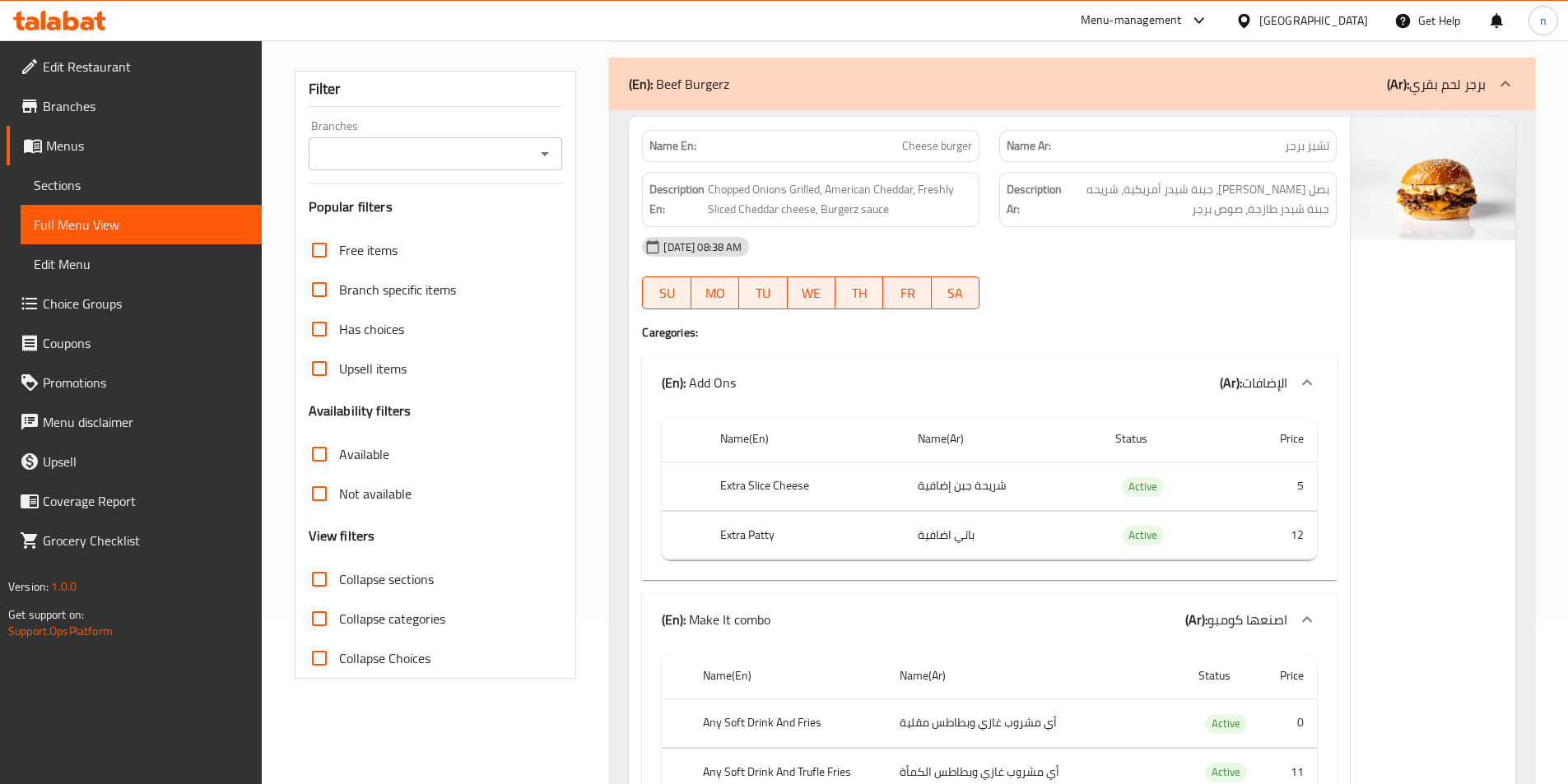
scroll to position [0, 0]
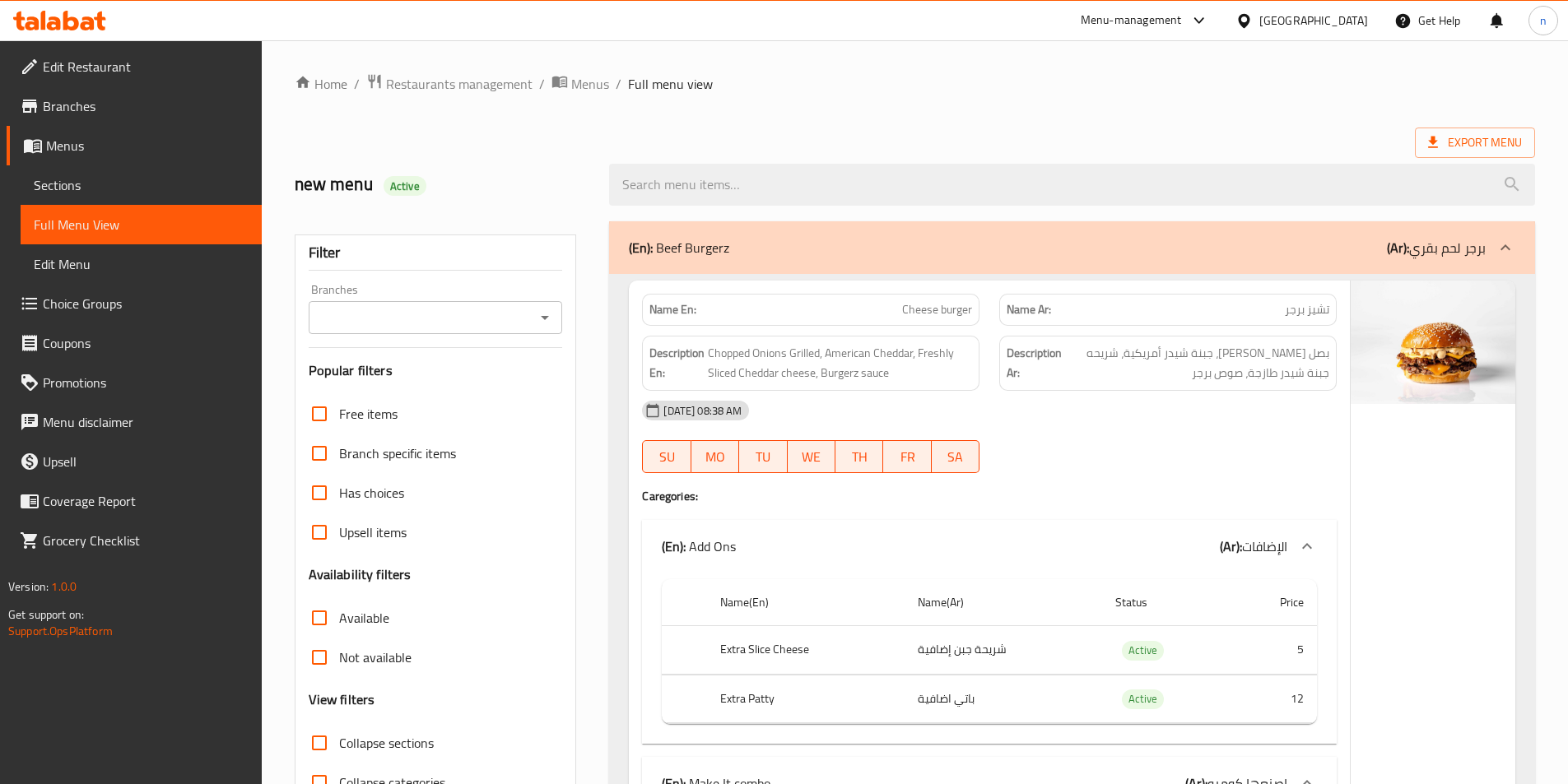
click at [468, 321] on input "Branches" at bounding box center [422, 317] width 217 height 23
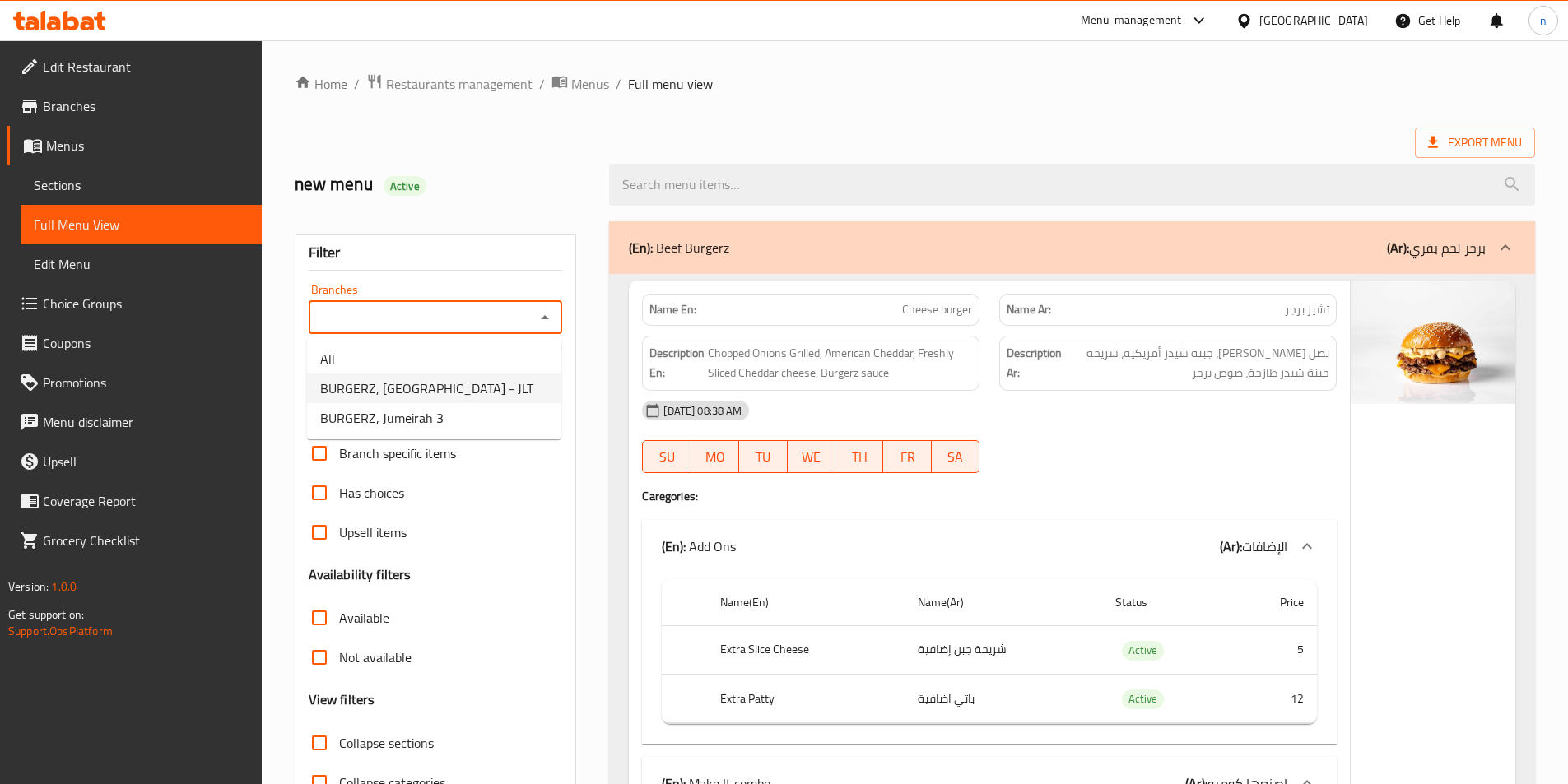
click at [439, 396] on span "BURGERZ, [GEOGRAPHIC_DATA] - JLT" at bounding box center [426, 388] width 214 height 20
type input "BURGERZ, [GEOGRAPHIC_DATA] - JLT"
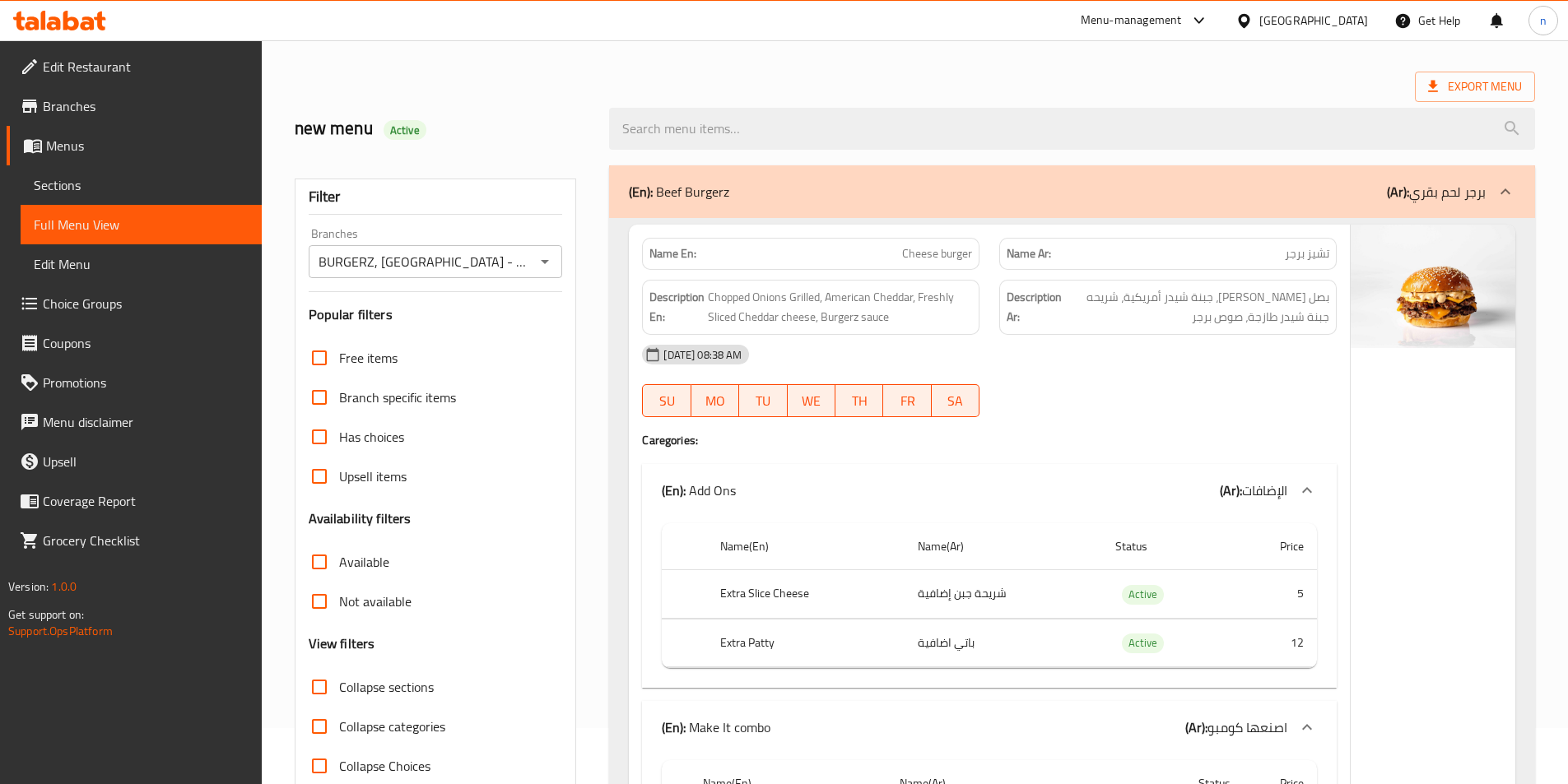
scroll to position [82, 0]
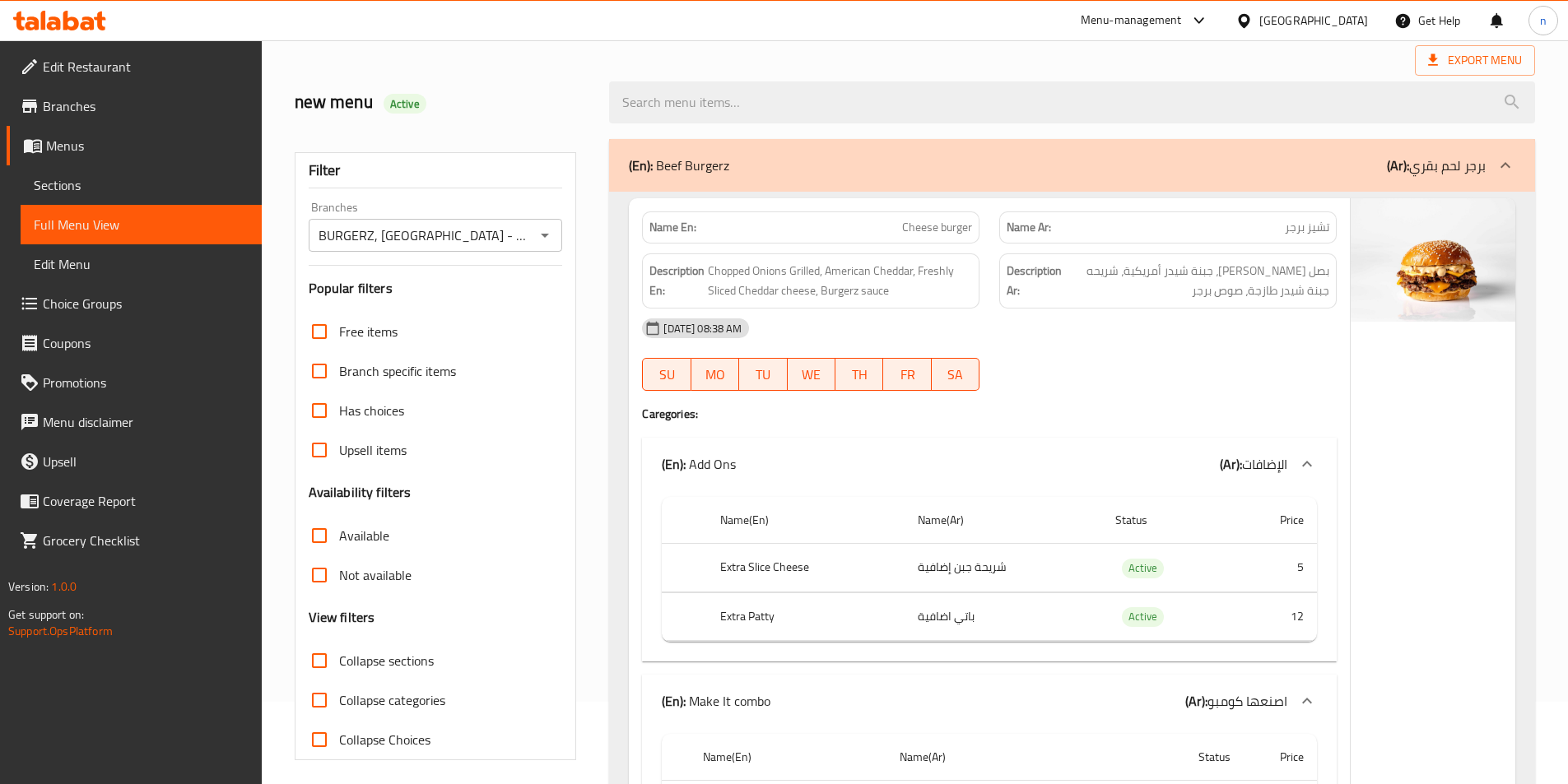
click at [316, 580] on input "Not available" at bounding box center [320, 575] width 40 height 40
checkbox input "true"
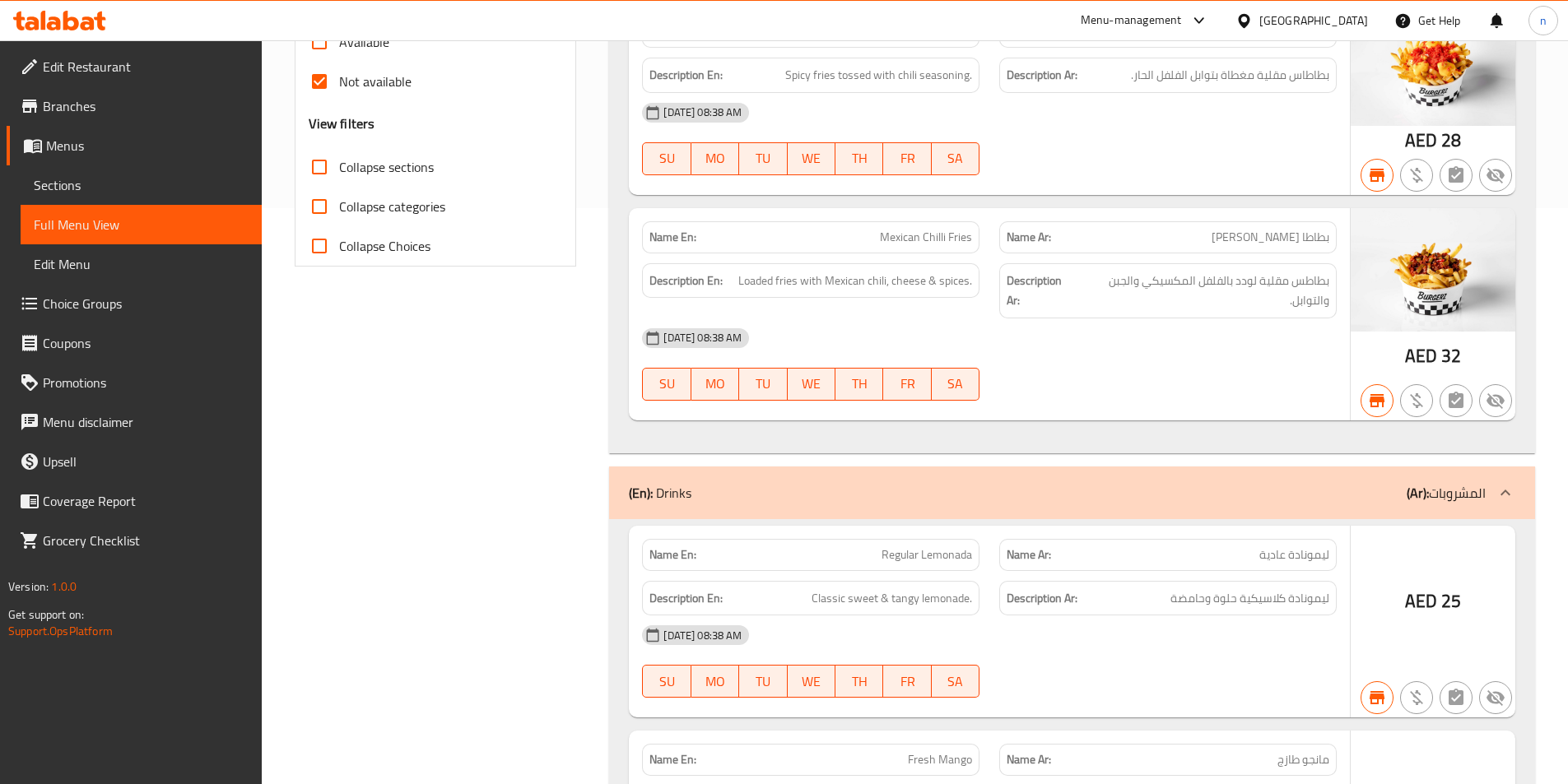
scroll to position [369, 0]
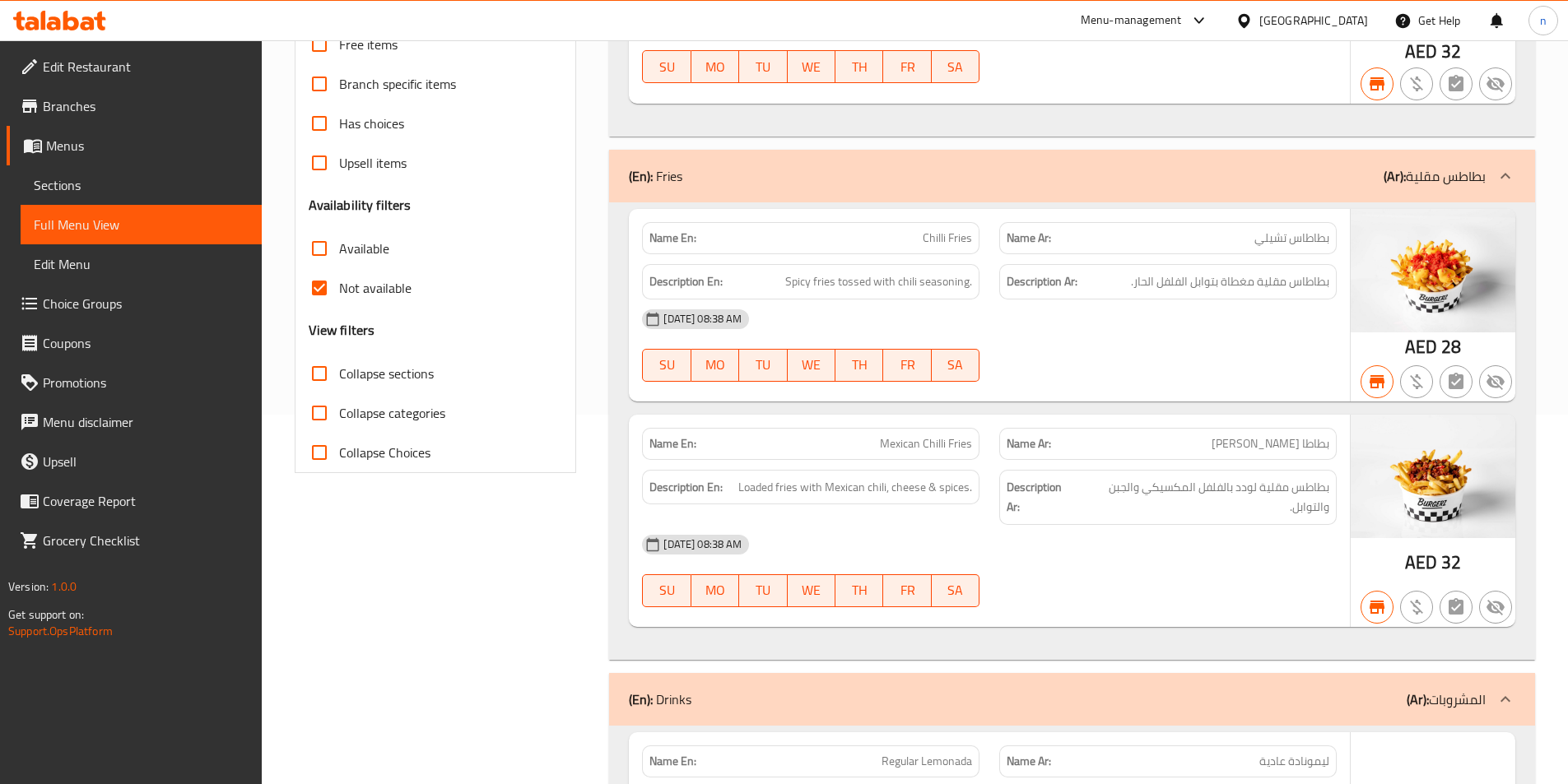
drag, startPoint x: 315, startPoint y: 249, endPoint x: 324, endPoint y: 290, distance: 42.0
click at [315, 249] on input "Available" at bounding box center [320, 248] width 40 height 40
checkbox input "true"
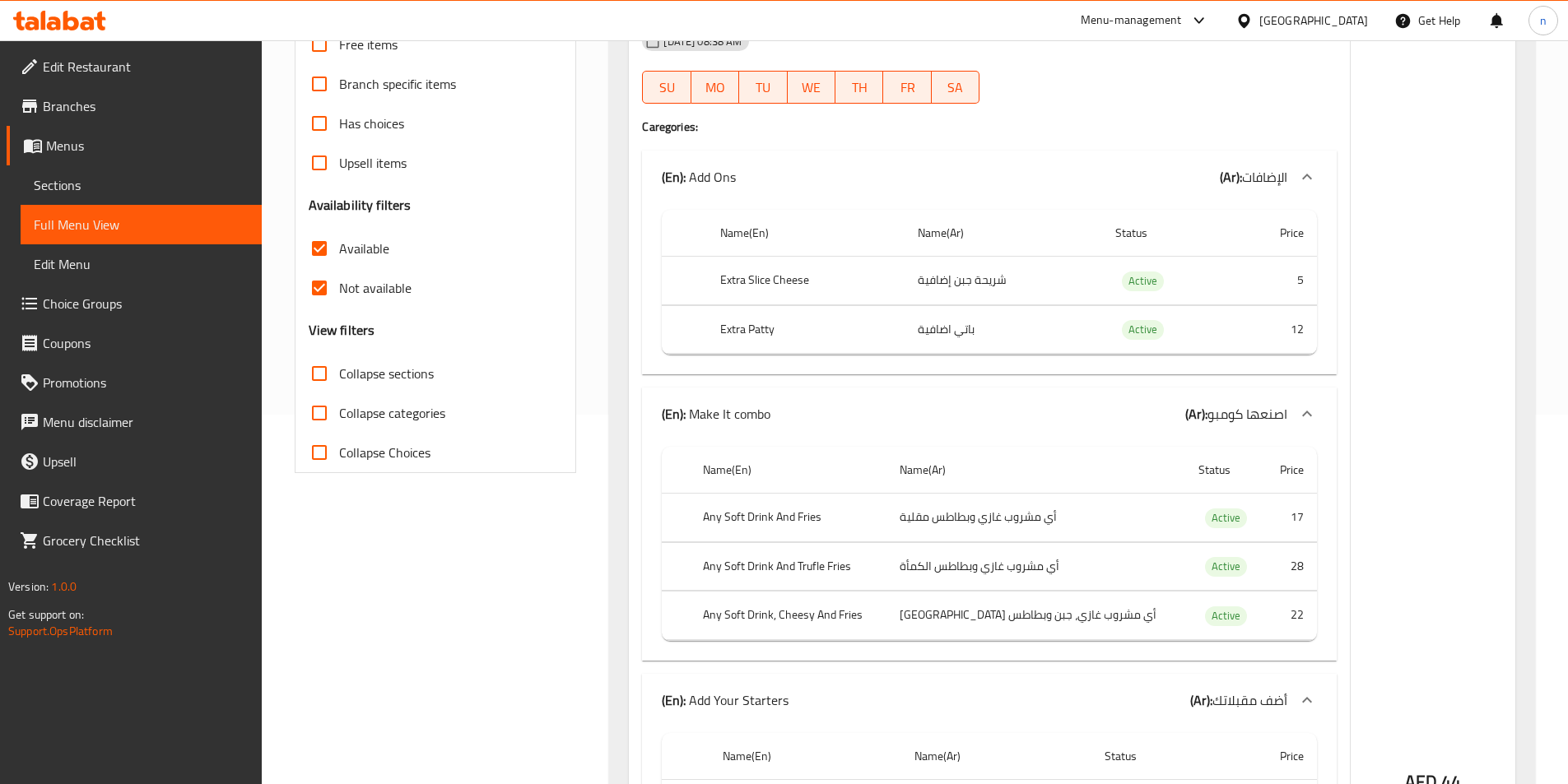
click at [324, 290] on input "Not available" at bounding box center [320, 288] width 40 height 40
checkbox input "false"
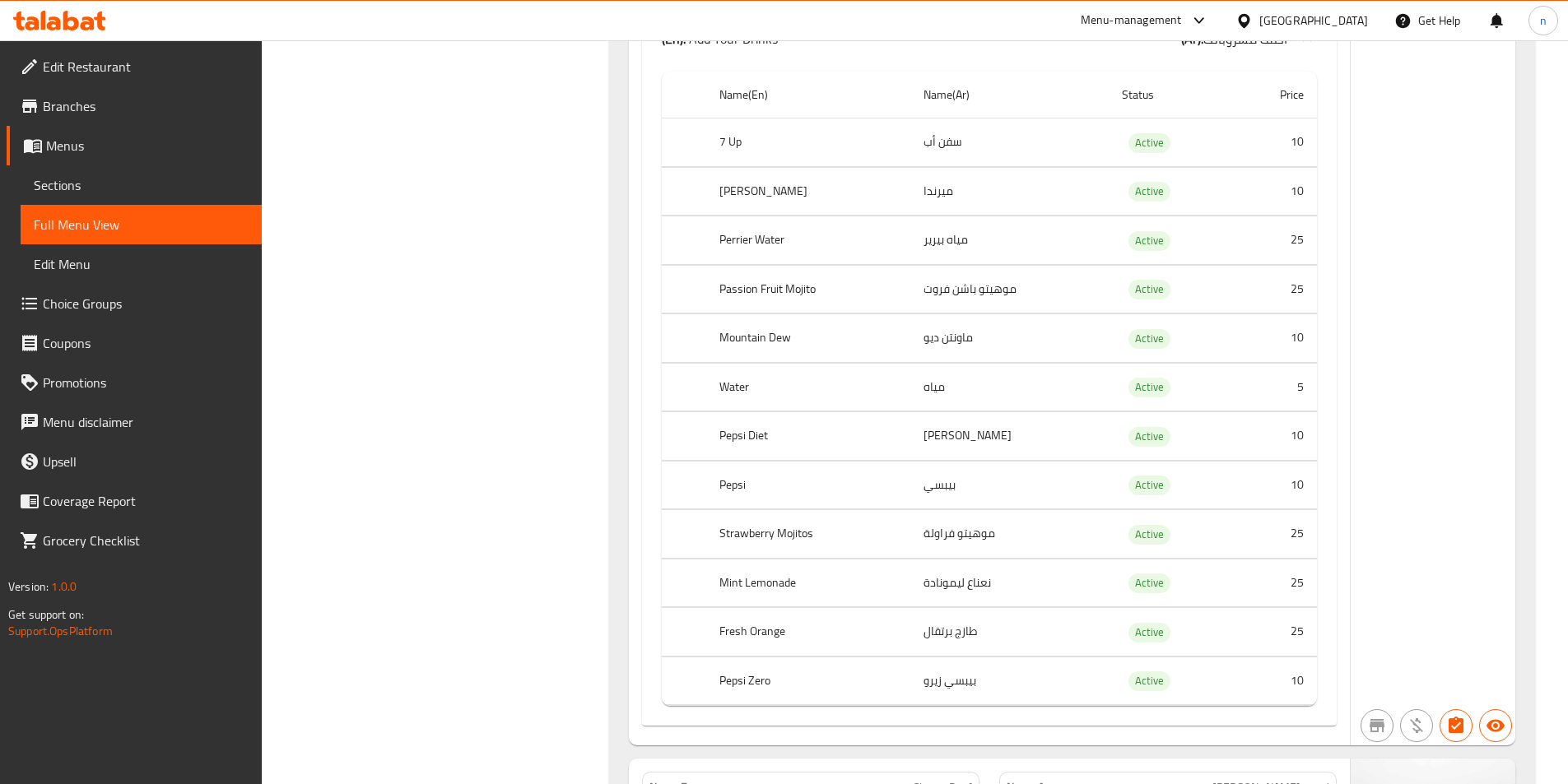
scroll to position [904, 0]
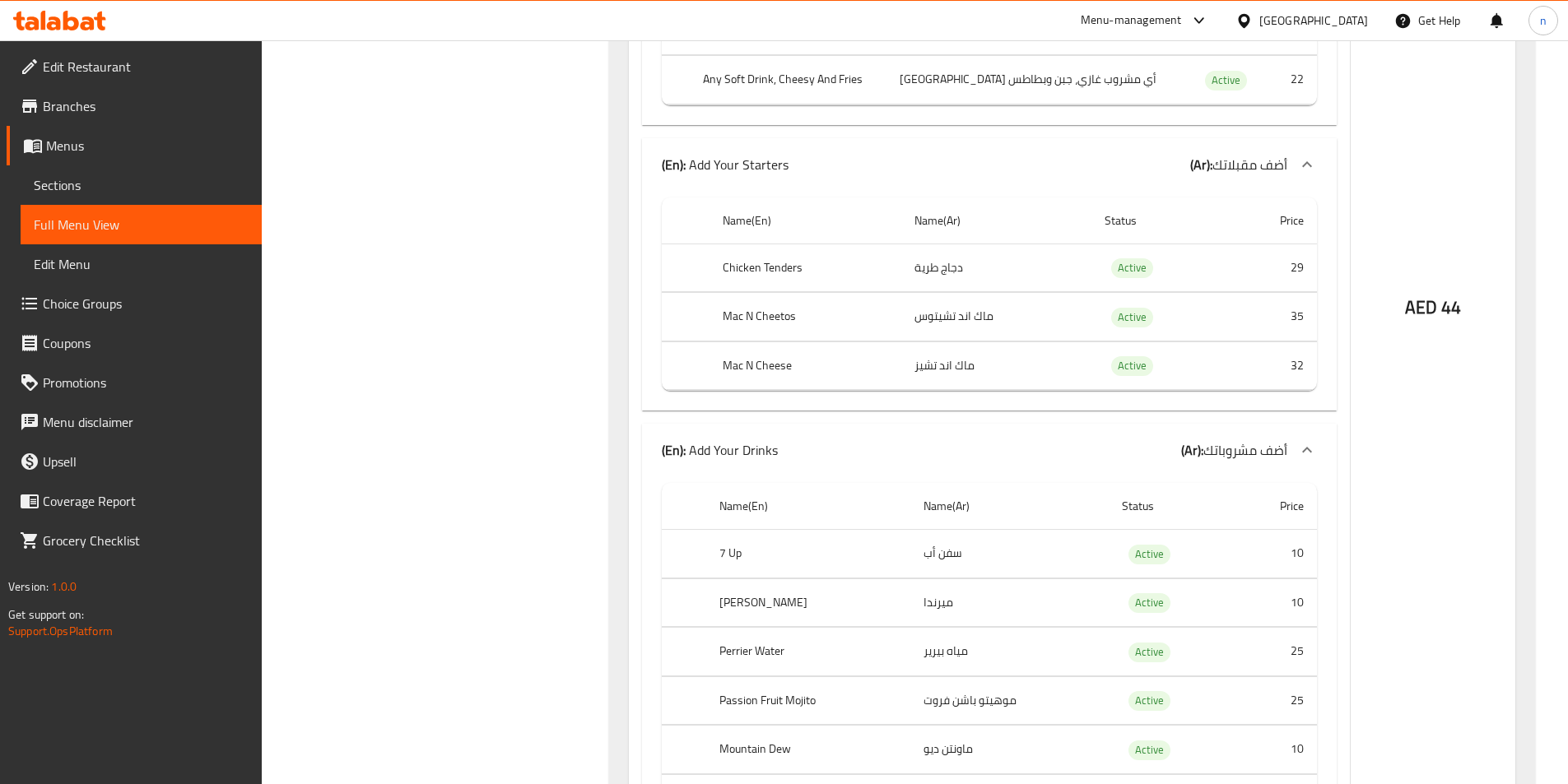
click at [60, 98] on span "Branches" at bounding box center [145, 106] width 206 height 20
